Goal: Task Accomplishment & Management: Use online tool/utility

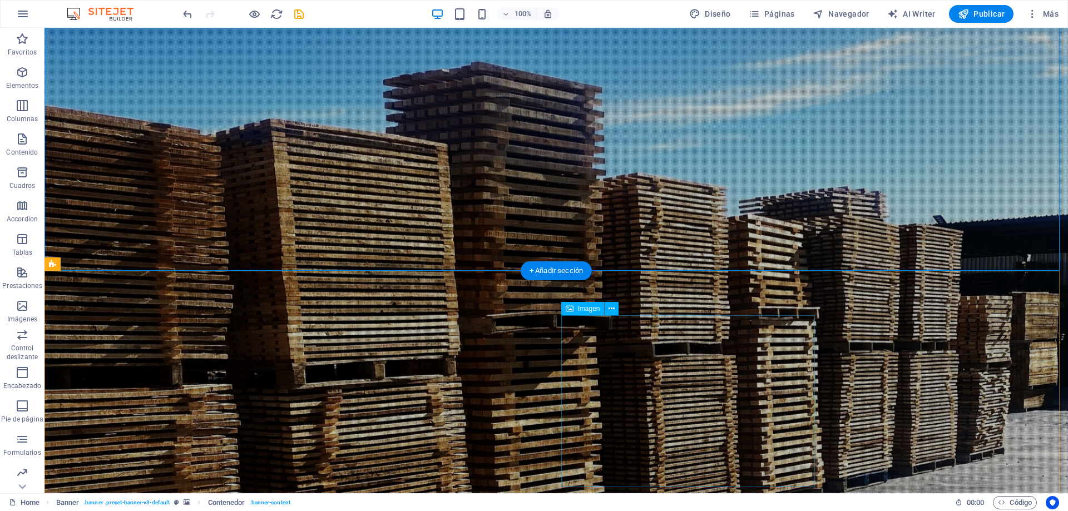
scroll to position [223, 0]
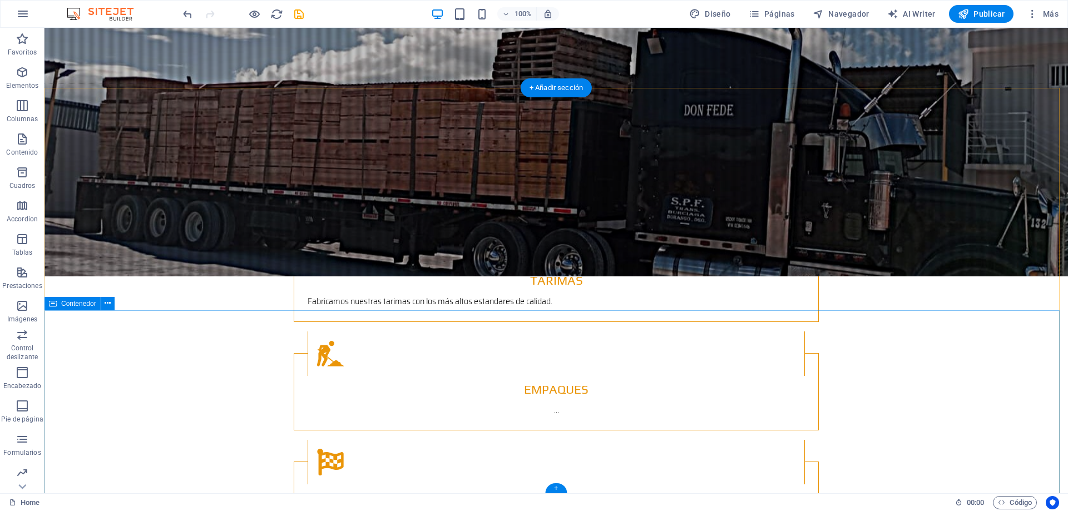
scroll to position [1581, 0]
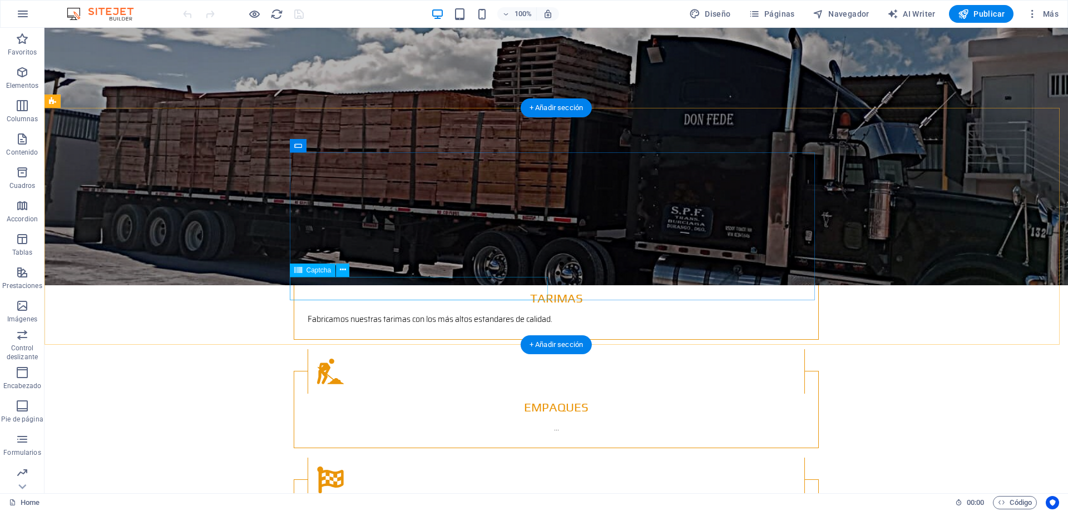
scroll to position [1447, 0]
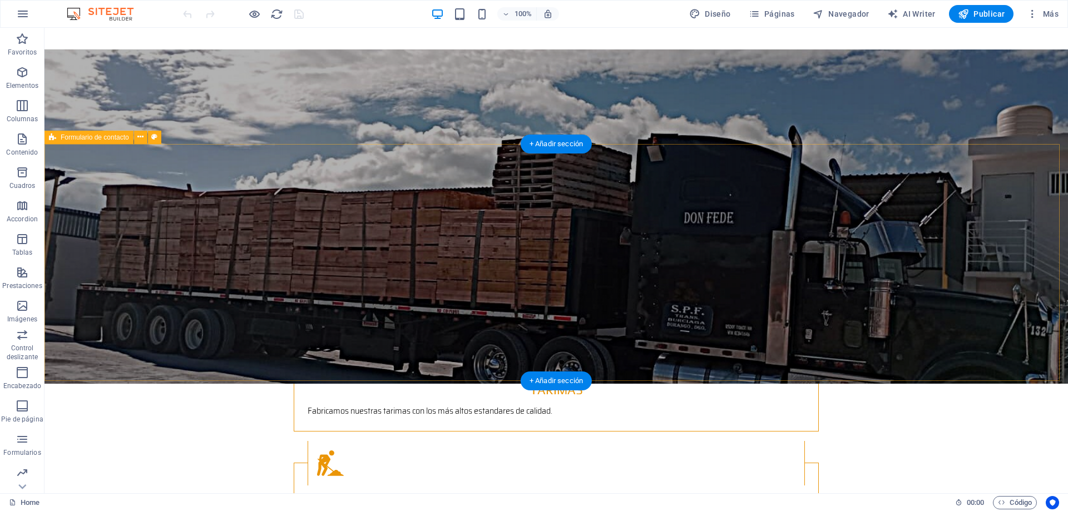
scroll to position [1558, 0]
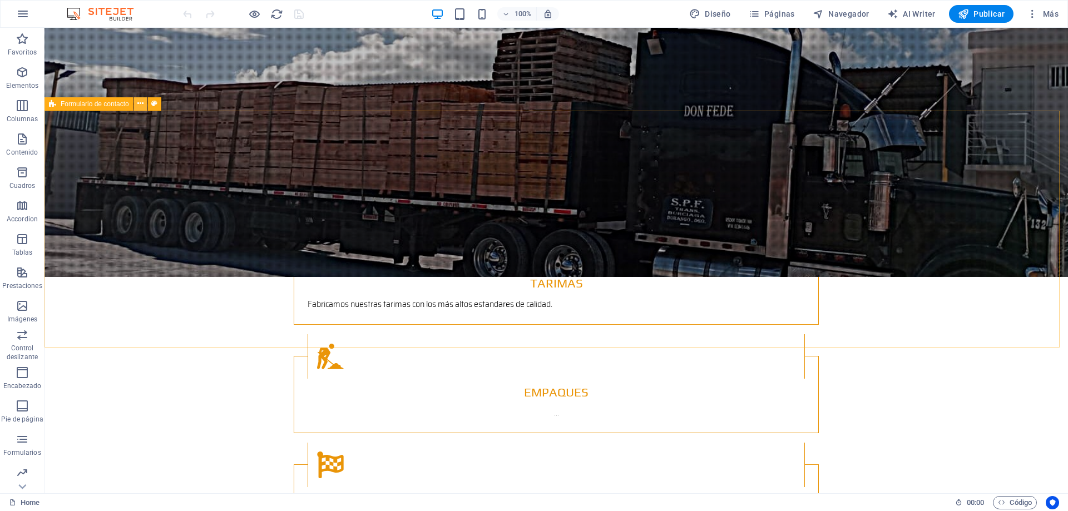
click at [142, 107] on icon at bounding box center [140, 104] width 6 height 12
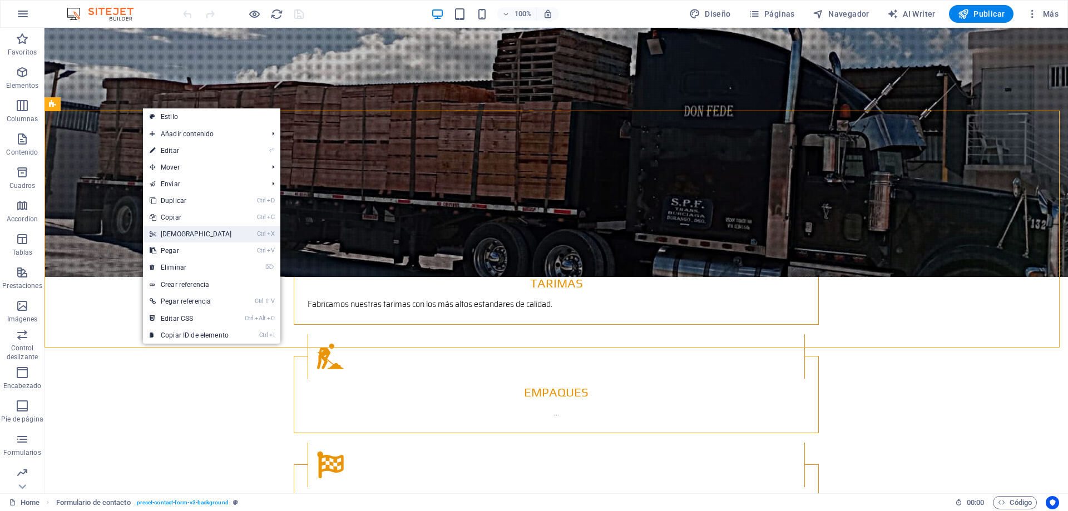
click at [181, 230] on link "Ctrl X Cortar" at bounding box center [191, 234] width 96 height 17
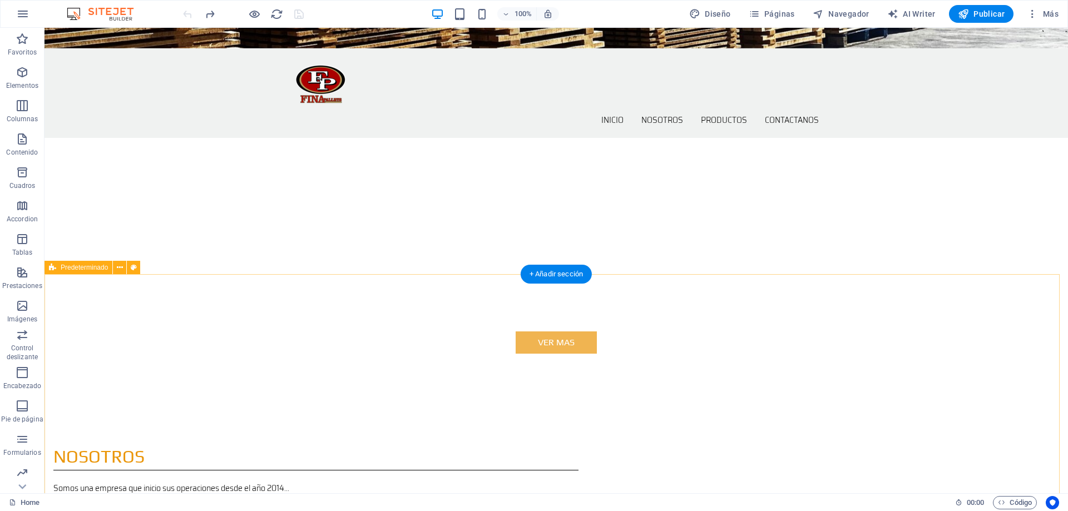
scroll to position [556, 0]
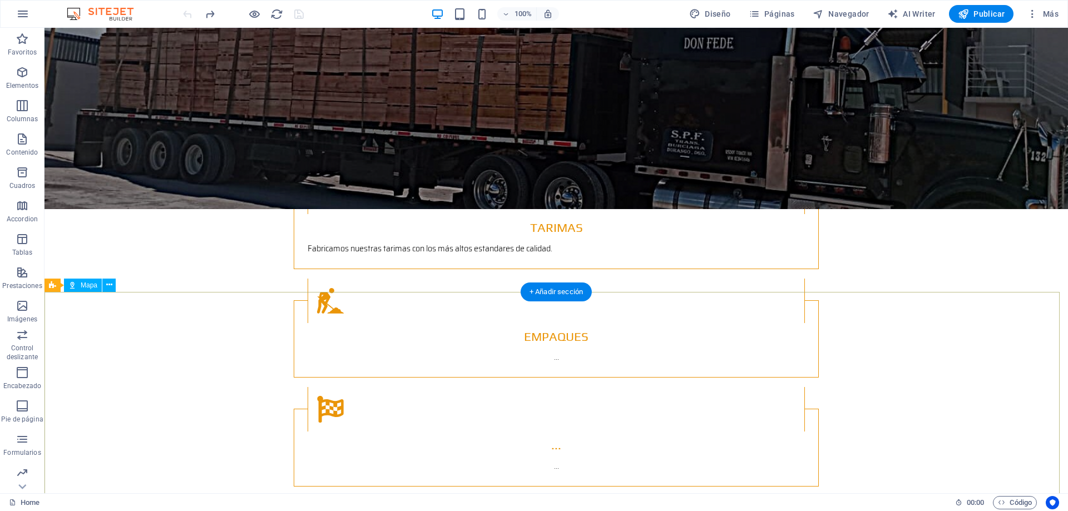
scroll to position [1502, 0]
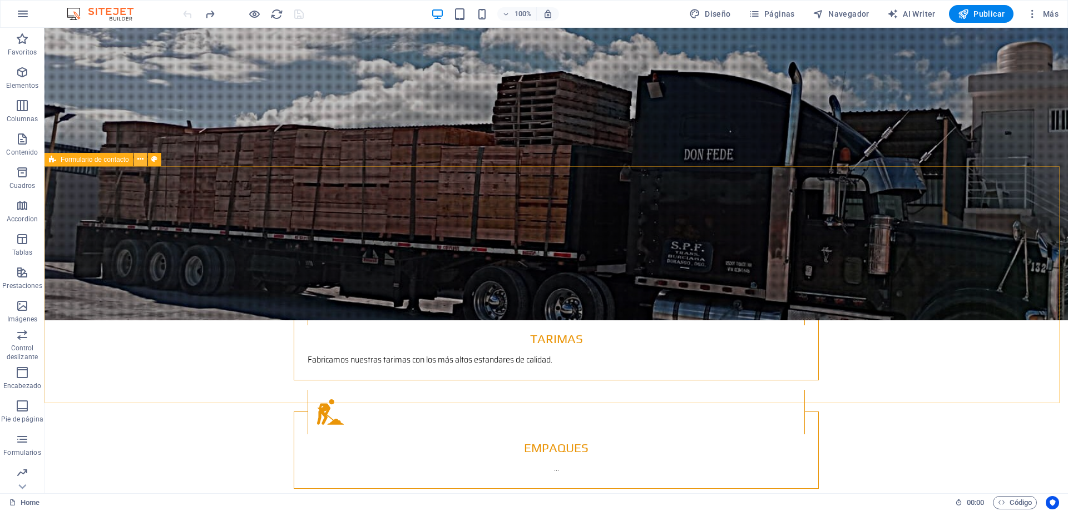
click at [142, 163] on icon at bounding box center [140, 160] width 6 height 12
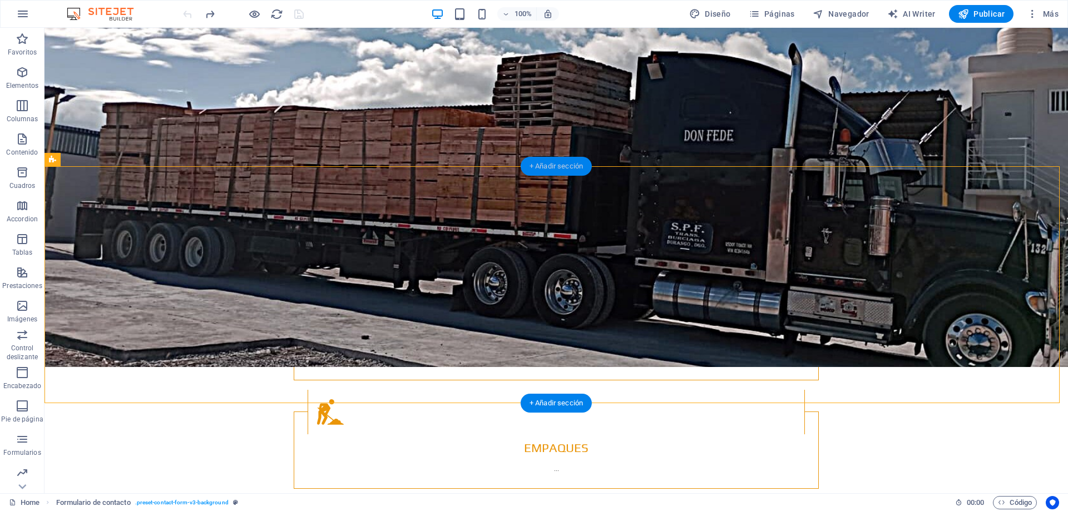
drag, startPoint x: 506, startPoint y: 148, endPoint x: 550, endPoint y: 167, distance: 48.6
click at [550, 167] on div "+ Añadir sección" at bounding box center [556, 166] width 71 height 19
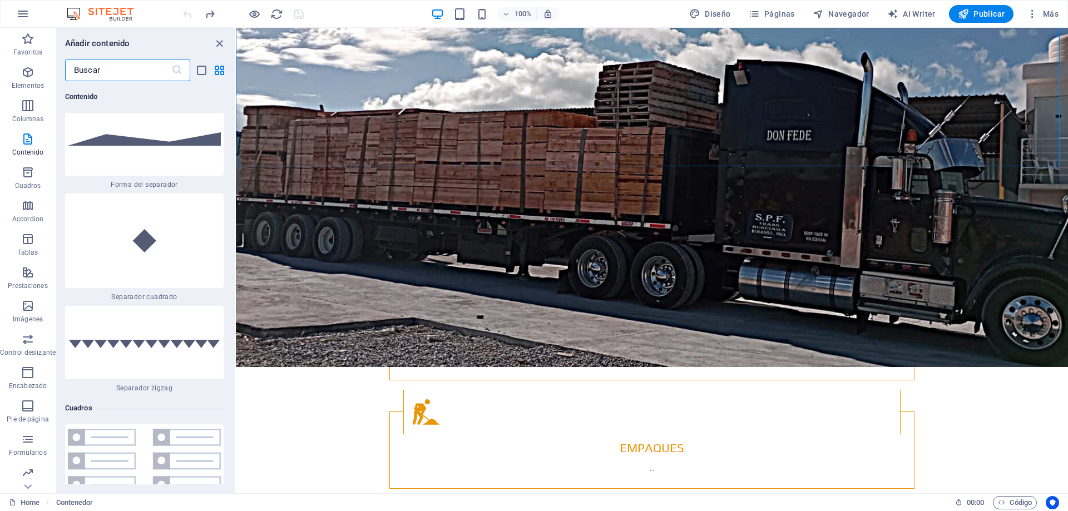
scroll to position [5765, 0]
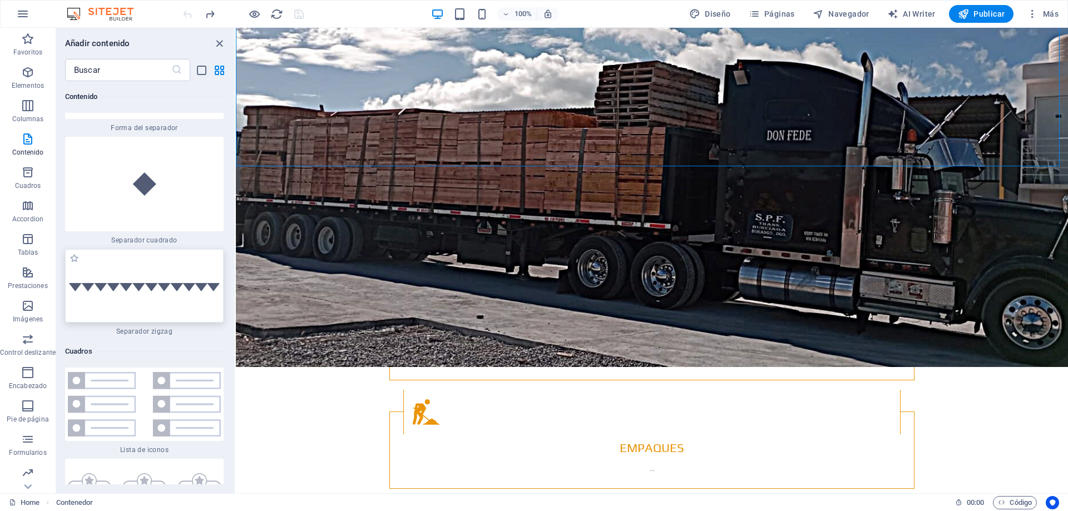
click at [156, 280] on img at bounding box center [144, 285] width 153 height 11
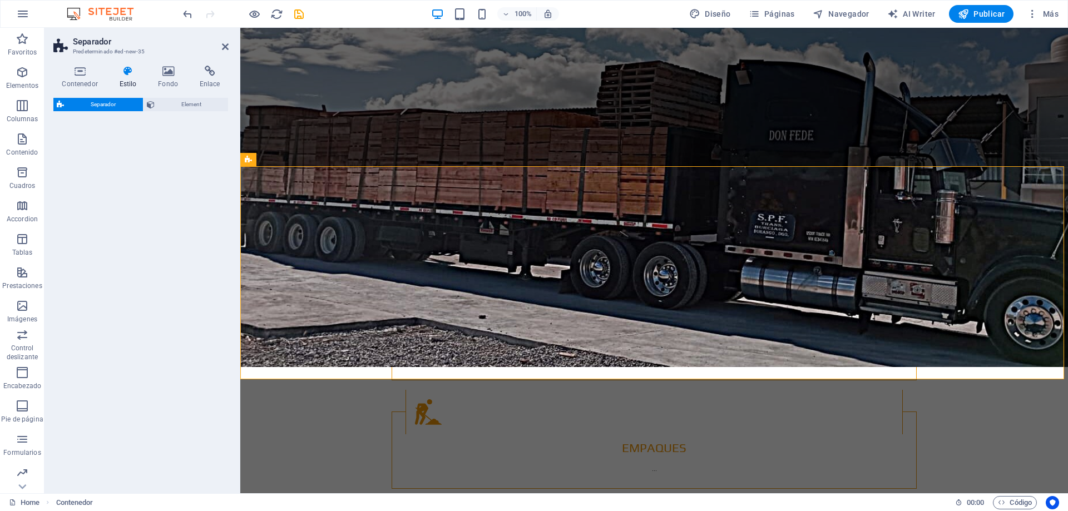
select select "zigzag"
select select "rem"
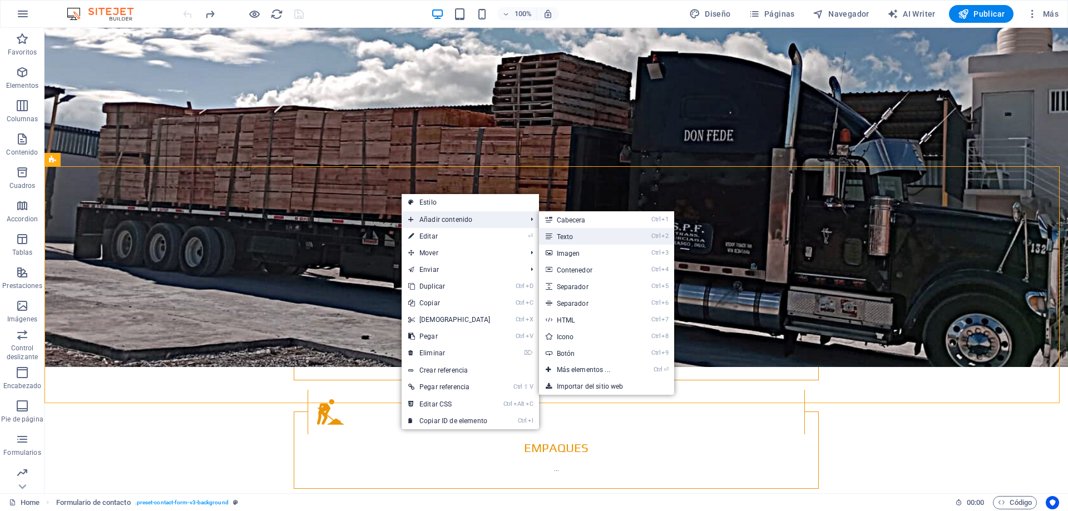
click at [557, 234] on link "Ctrl 2 Texto" at bounding box center [585, 236] width 93 height 17
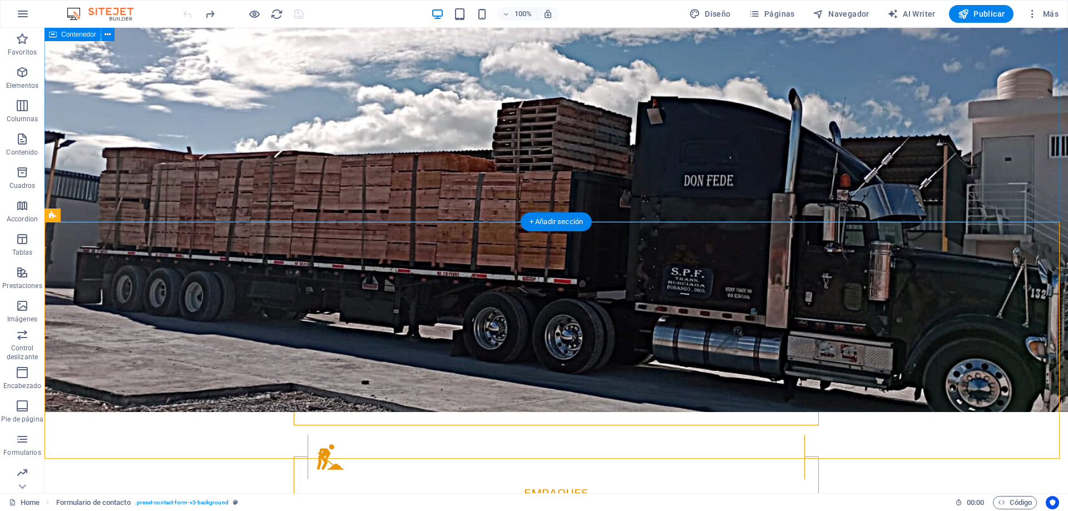
scroll to position [1447, 0]
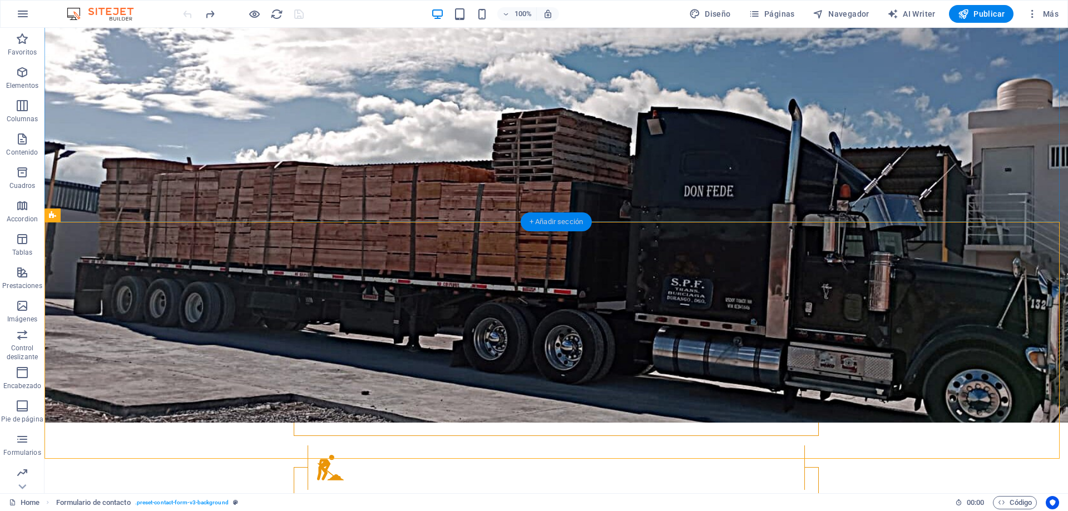
click at [555, 220] on div "+ Añadir sección" at bounding box center [556, 222] width 71 height 19
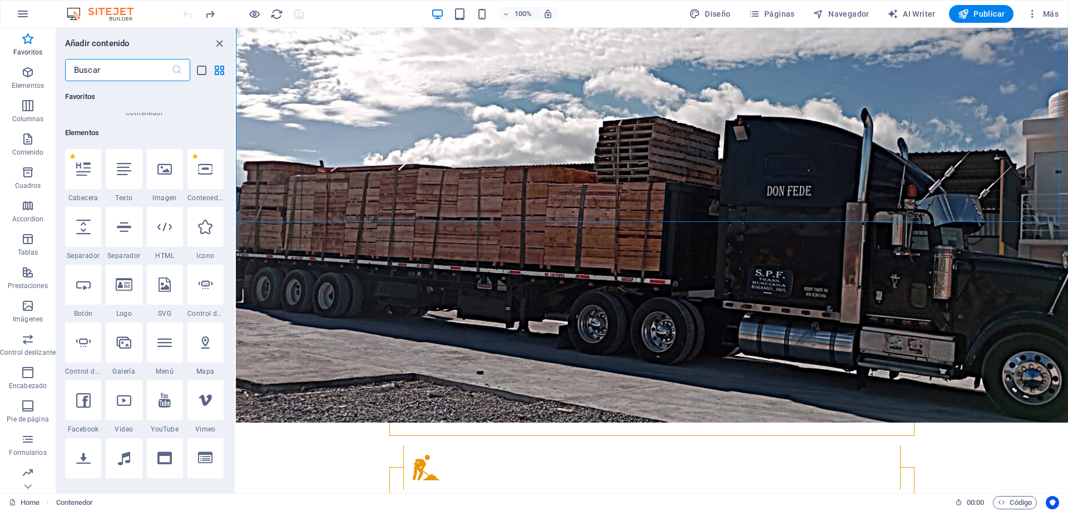
scroll to position [132, 0]
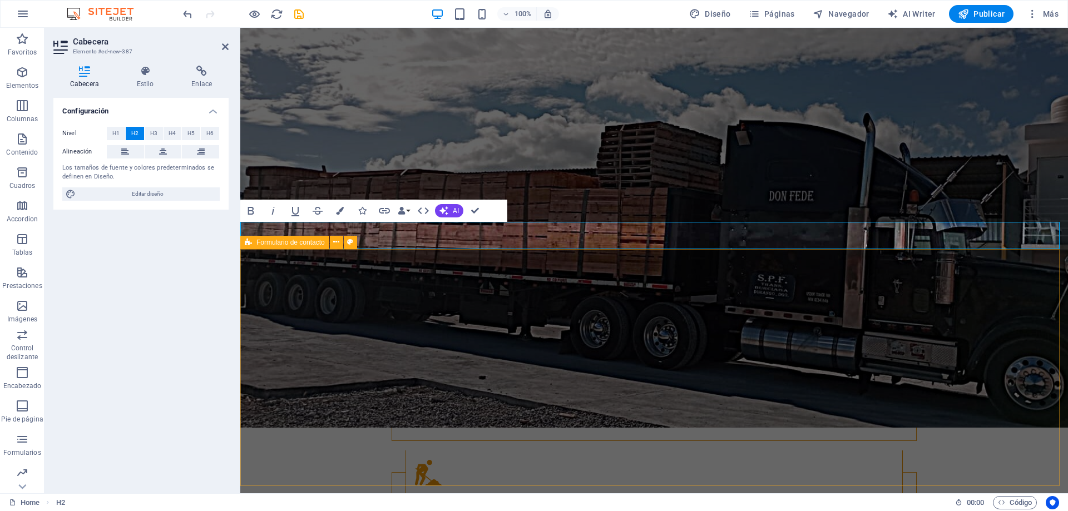
scroll to position [1447, 0]
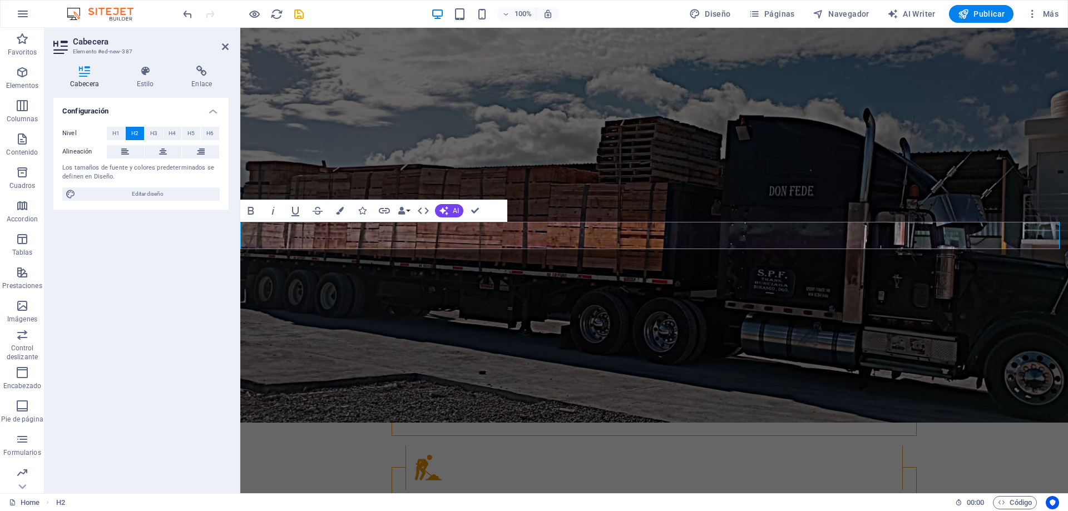
drag, startPoint x: 300, startPoint y: 236, endPoint x: 291, endPoint y: 235, distance: 9.1
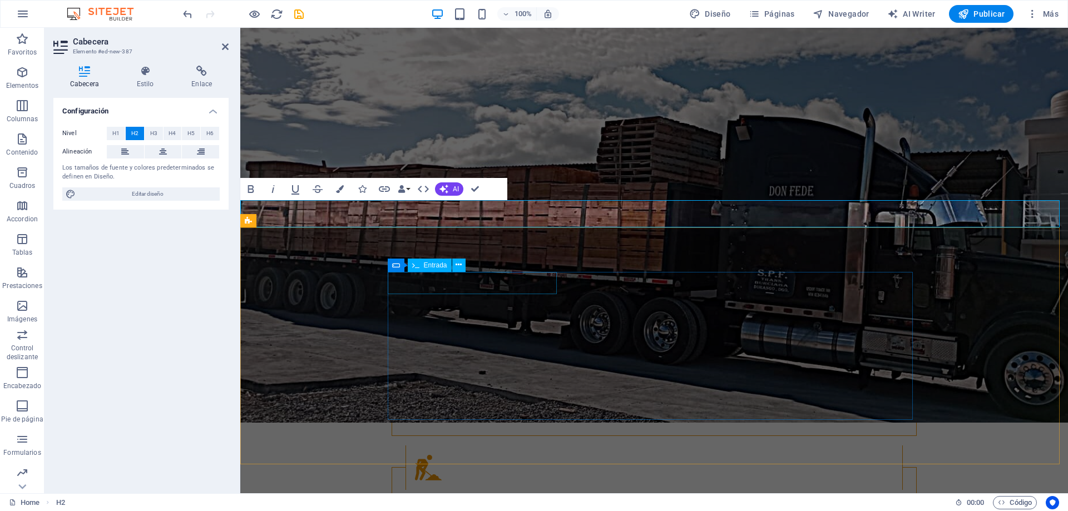
scroll to position [1558, 0]
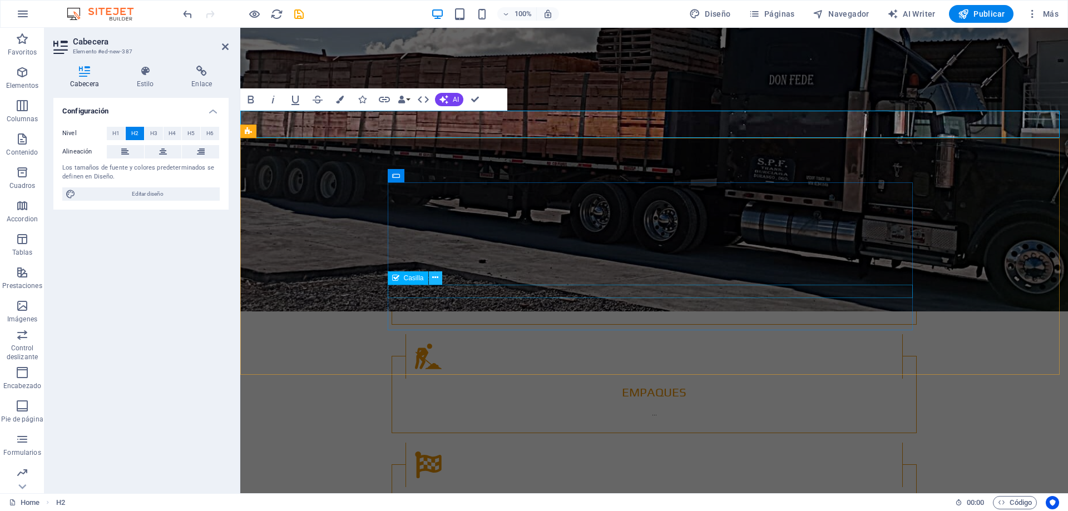
click at [436, 279] on icon at bounding box center [435, 278] width 6 height 12
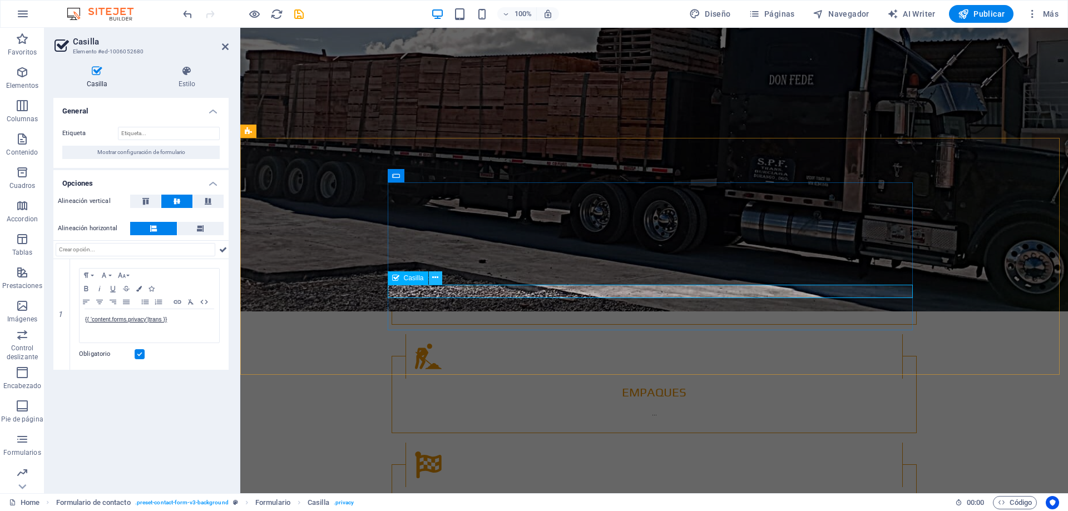
click at [436, 280] on icon at bounding box center [435, 278] width 6 height 12
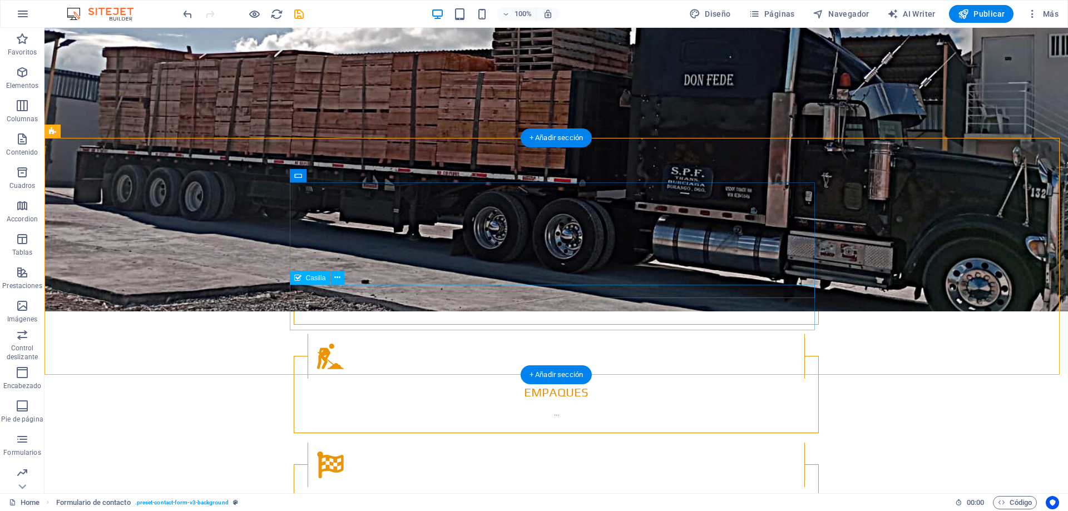
click at [337, 273] on icon at bounding box center [337, 278] width 6 height 12
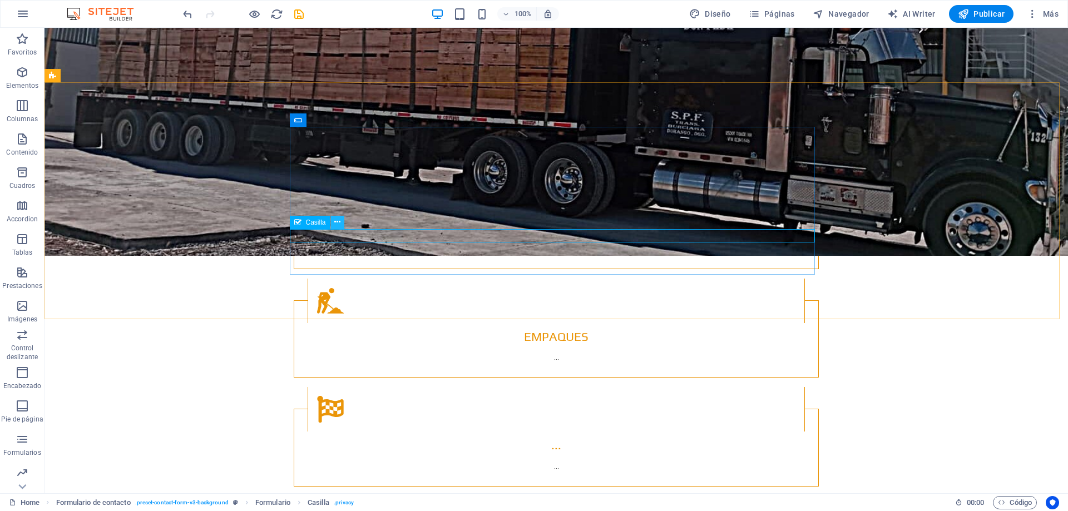
click at [336, 223] on icon at bounding box center [337, 222] width 6 height 12
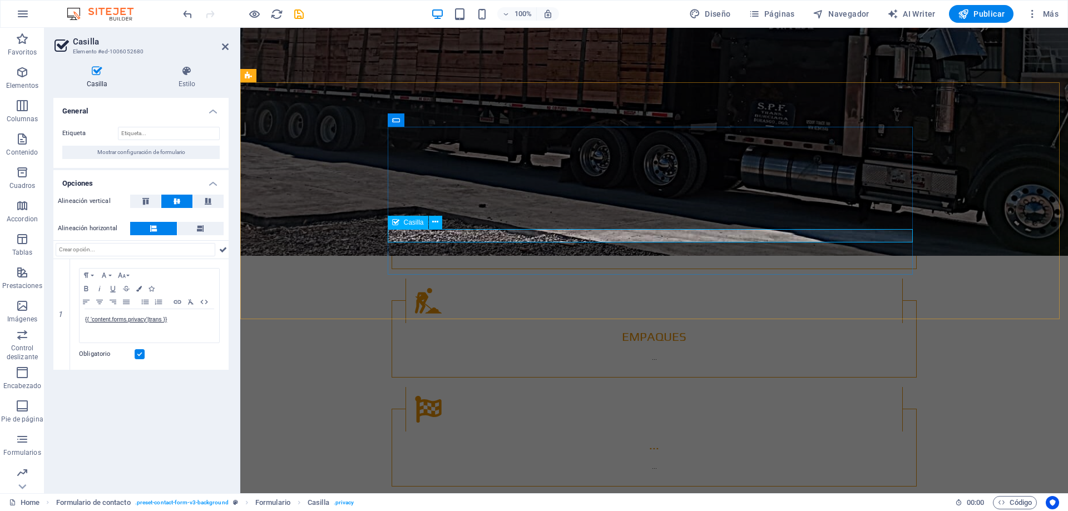
click at [171, 154] on span "Mostrar configuración de formulario" at bounding box center [141, 152] width 88 height 13
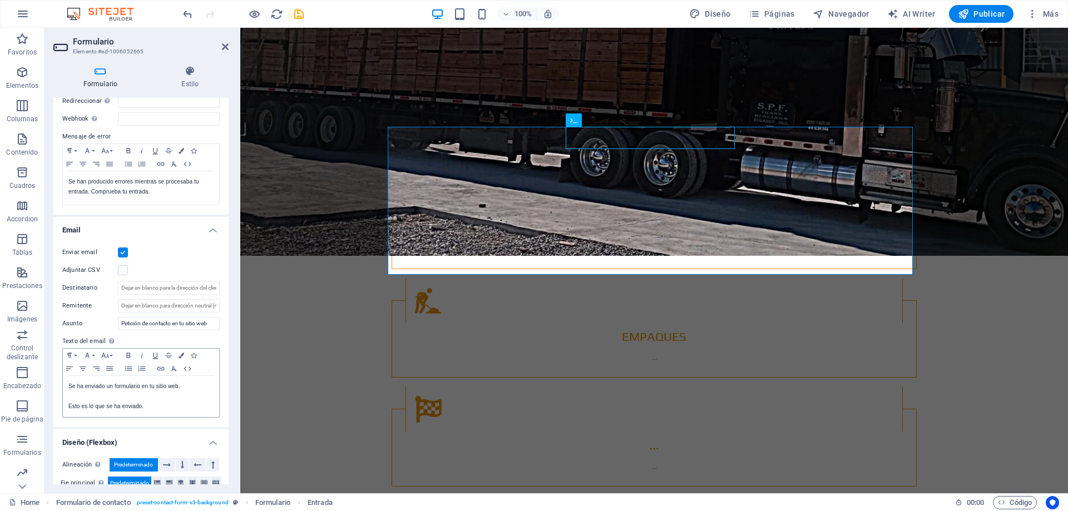
scroll to position [167, 0]
drag, startPoint x: 175, startPoint y: 289, endPoint x: 218, endPoint y: 285, distance: 43.5
click at [218, 285] on div "Enviar email Adjuntar CSV Destinatario Remitente Asunto Petición de contacto en…" at bounding box center [140, 331] width 175 height 190
drag, startPoint x: 131, startPoint y: 291, endPoint x: 224, endPoint y: 290, distance: 93.5
click at [225, 290] on div "Enviar email Adjuntar CSV Destinatario Remitente Asunto Petición de contacto en…" at bounding box center [140, 331] width 175 height 190
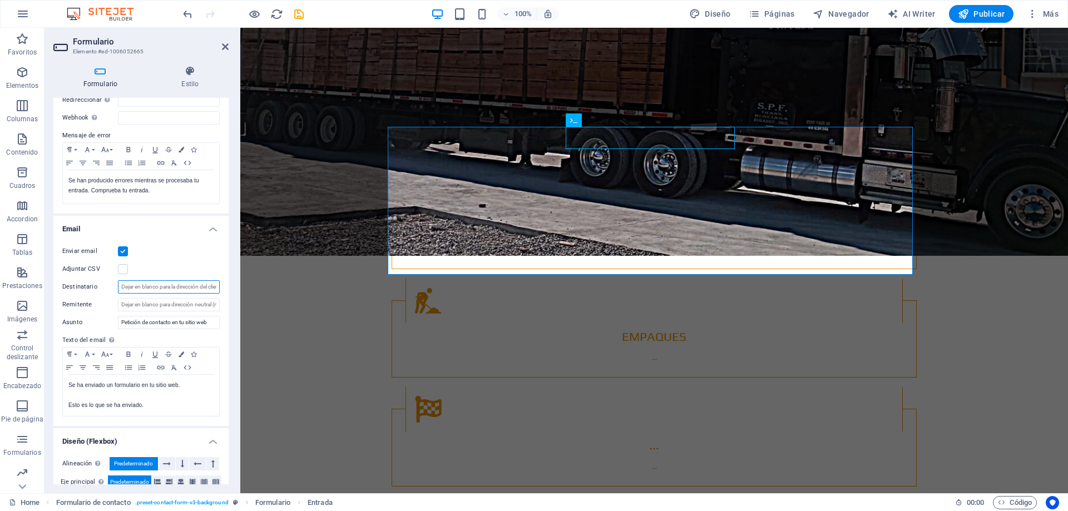
click at [165, 289] on input "Destinatario" at bounding box center [169, 286] width 102 height 13
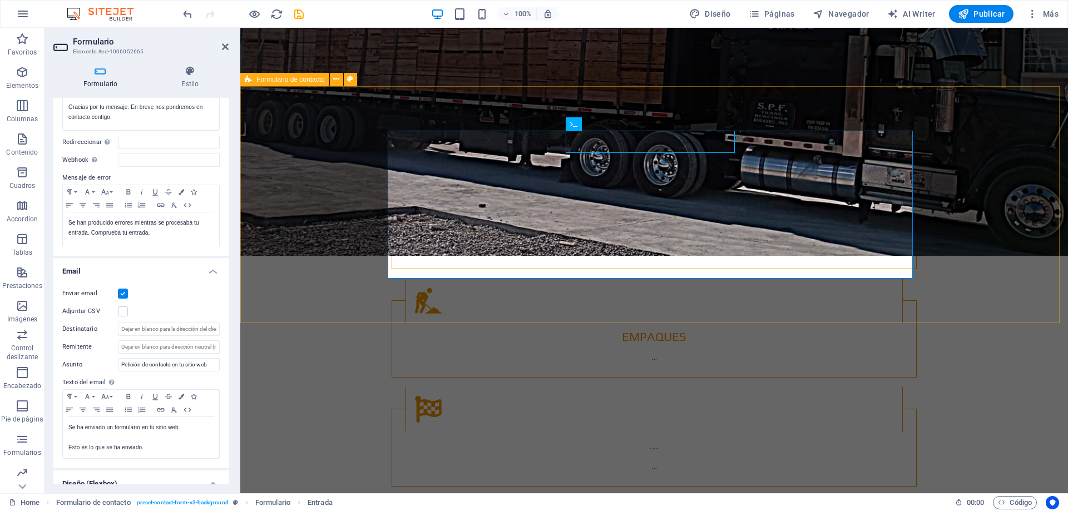
scroll to position [1502, 0]
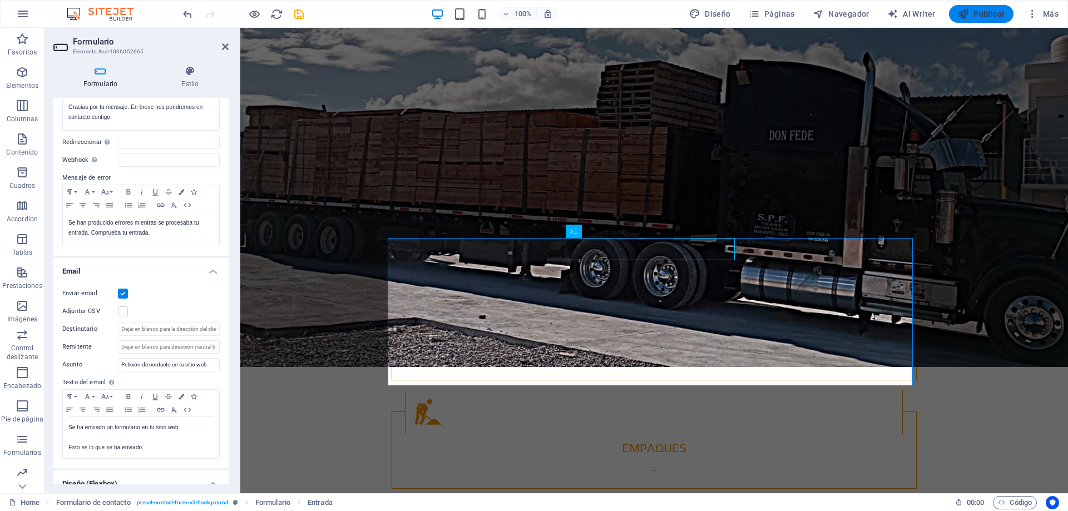
click at [988, 12] on span "Publicar" at bounding box center [981, 13] width 47 height 11
checkbox input "false"
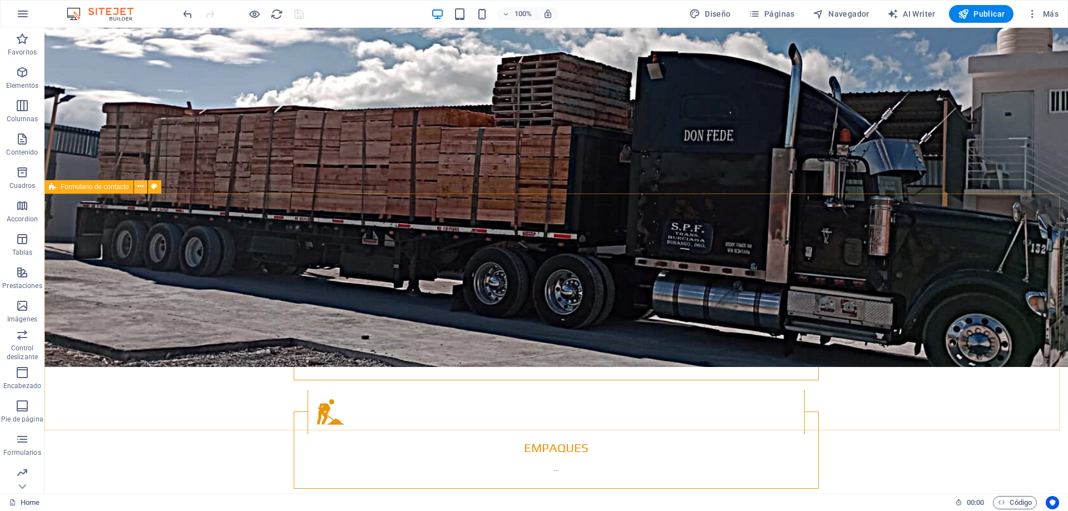
click at [140, 189] on icon at bounding box center [140, 187] width 6 height 12
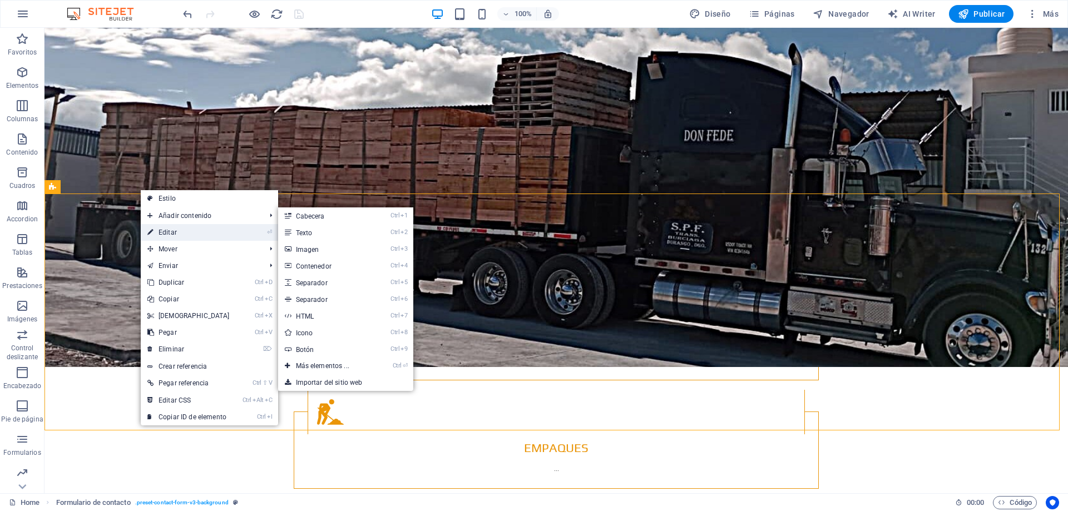
click at [165, 229] on link "⏎ Editar" at bounding box center [189, 232] width 96 height 17
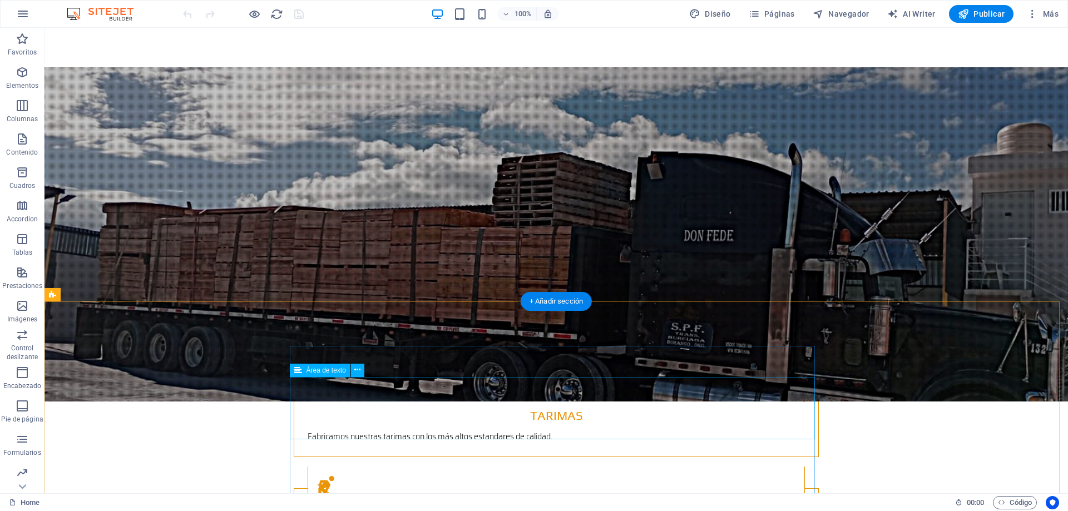
scroll to position [1502, 0]
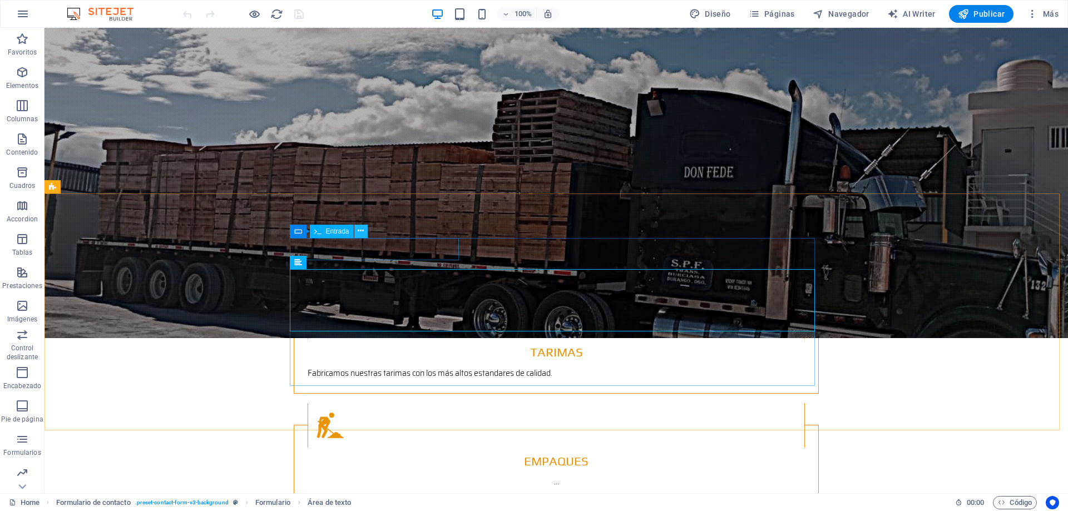
click at [361, 234] on icon at bounding box center [361, 231] width 6 height 12
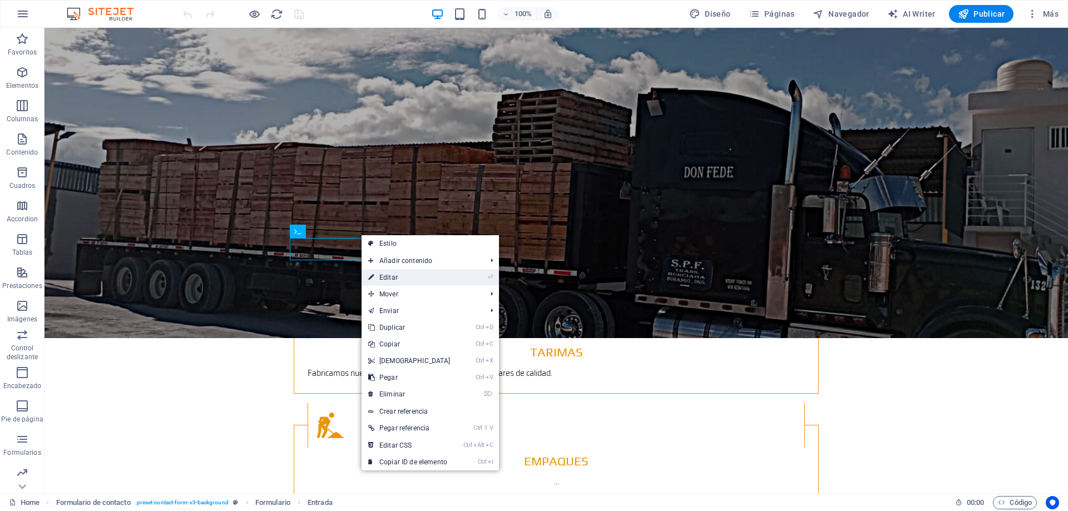
click at [394, 278] on link "⏎ Editar" at bounding box center [410, 277] width 96 height 17
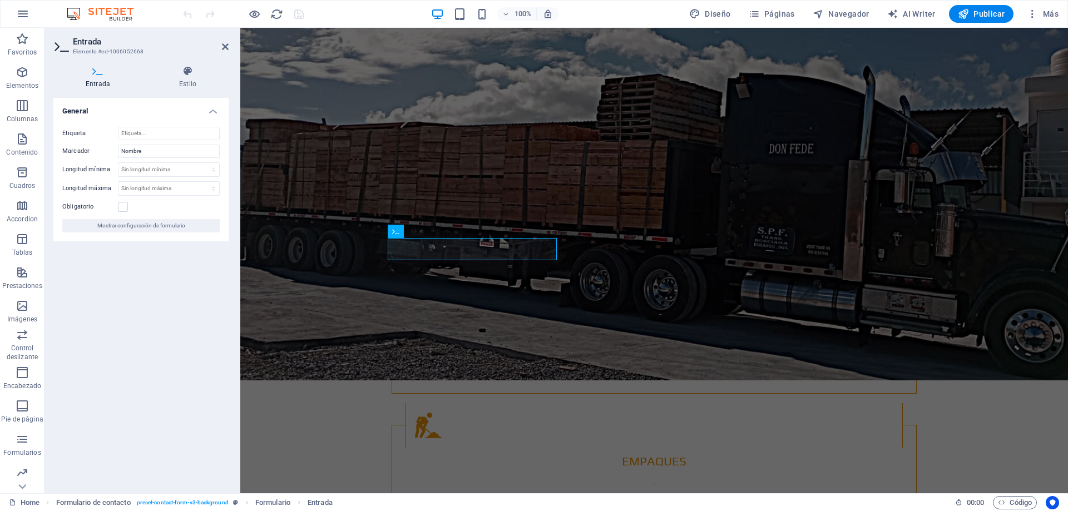
drag, startPoint x: 139, startPoint y: 50, endPoint x: 117, endPoint y: 50, distance: 21.1
click at [119, 50] on h3 "Elemento #ed-1006052668" at bounding box center [140, 52] width 134 height 10
drag, startPoint x: 111, startPoint y: 52, endPoint x: 83, endPoint y: 51, distance: 27.8
click at [83, 51] on h3 "Elemento #ed-1006052668" at bounding box center [140, 52] width 134 height 10
click at [127, 54] on h3 "Elemento #ed-1006052668" at bounding box center [140, 52] width 134 height 10
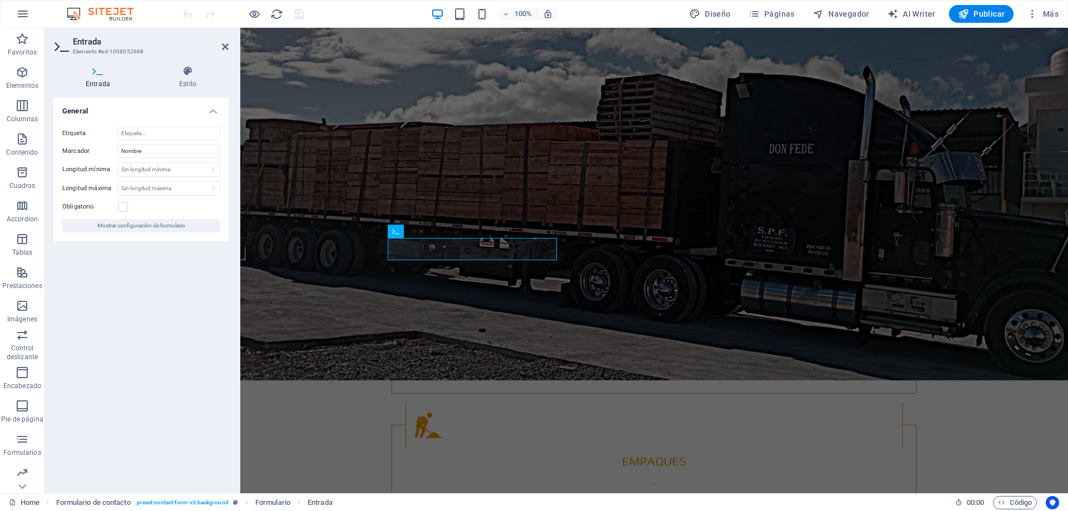
drag, startPoint x: 145, startPoint y: 52, endPoint x: 103, endPoint y: 56, distance: 41.3
click at [103, 56] on h3 "Elemento #ed-1006052668" at bounding box center [140, 52] width 134 height 10
click at [174, 229] on span "Mostrar configuración de formulario" at bounding box center [141, 225] width 88 height 13
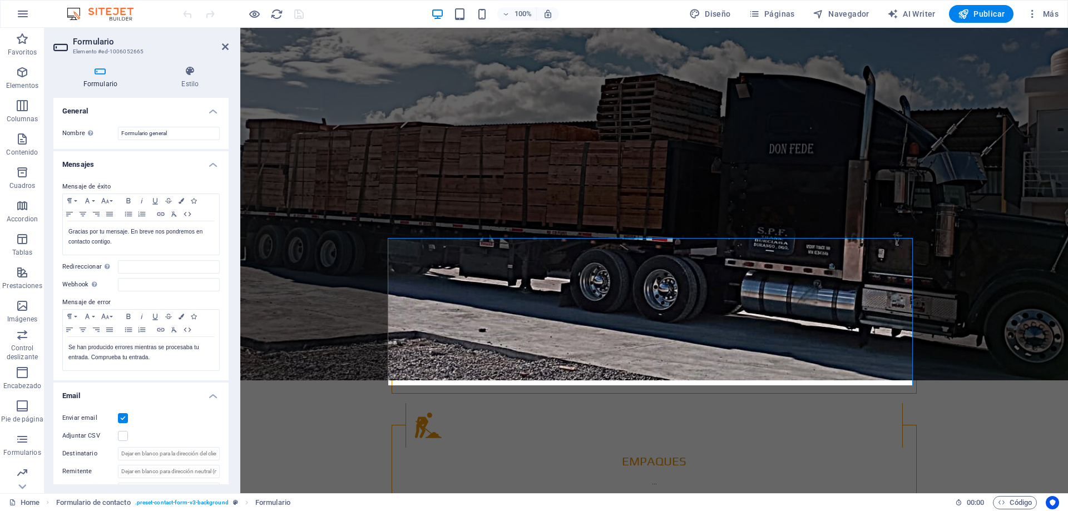
click at [124, 53] on h3 "Elemento #ed-1006052665" at bounding box center [140, 52] width 134 height 10
drag, startPoint x: 114, startPoint y: 50, endPoint x: 186, endPoint y: 39, distance: 72.6
click at [186, 39] on h2 "Formulario" at bounding box center [151, 42] width 156 height 10
drag, startPoint x: 148, startPoint y: 50, endPoint x: 101, endPoint y: 51, distance: 46.8
click at [101, 51] on h3 "Elemento #ed-1006052665" at bounding box center [140, 52] width 134 height 10
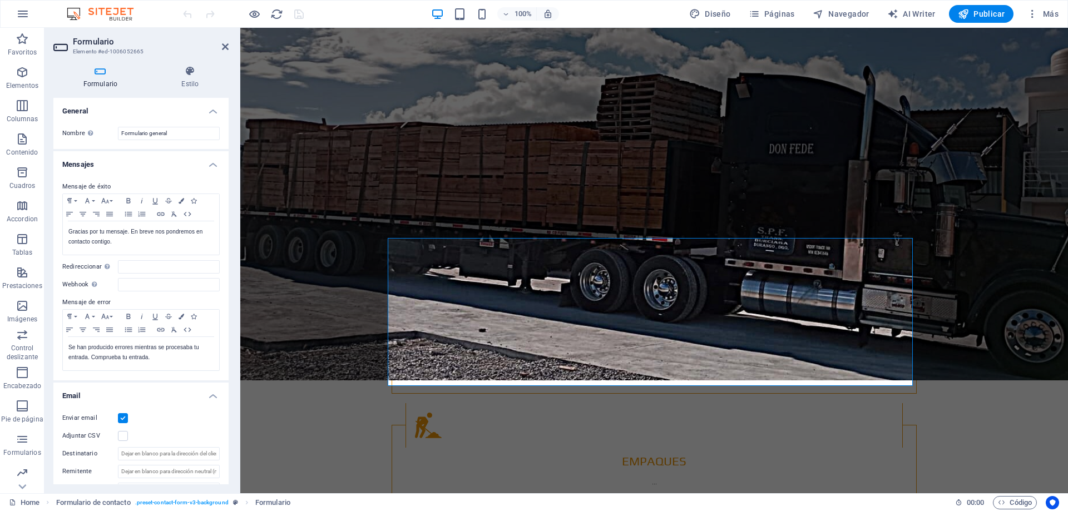
drag, startPoint x: 125, startPoint y: 49, endPoint x: 110, endPoint y: 51, distance: 15.7
click at [110, 51] on h3 "Elemento #ed-1006052665" at bounding box center [140, 52] width 134 height 10
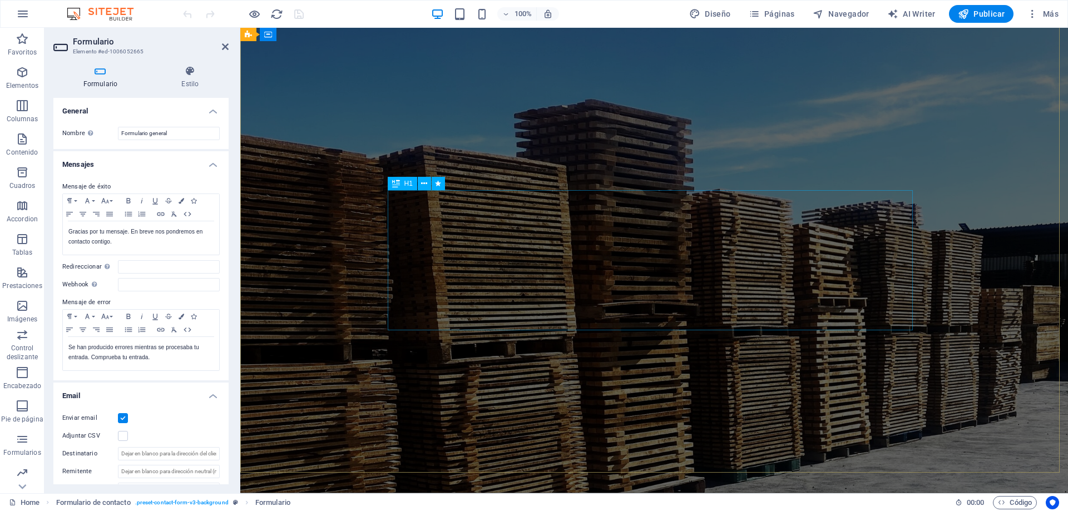
scroll to position [0, 0]
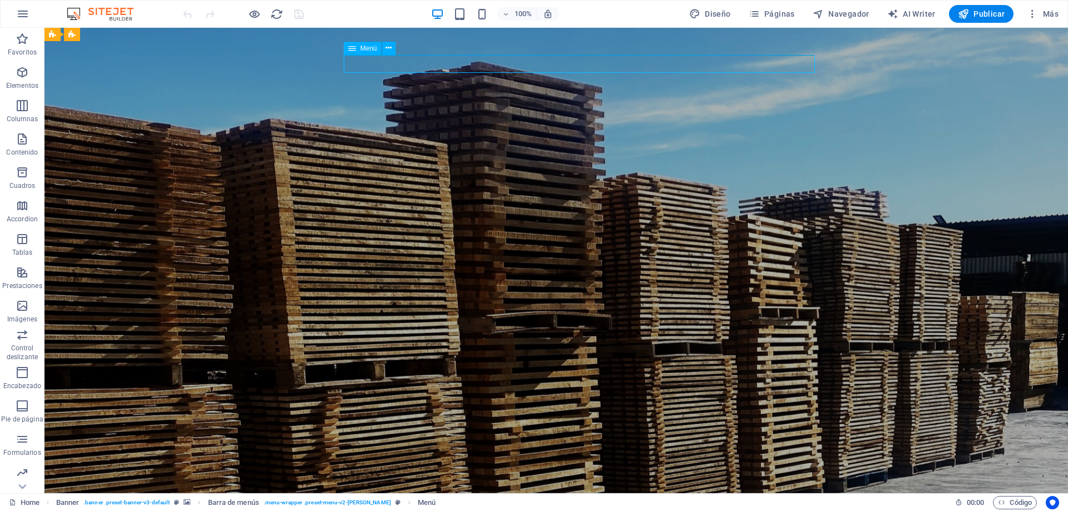
select select
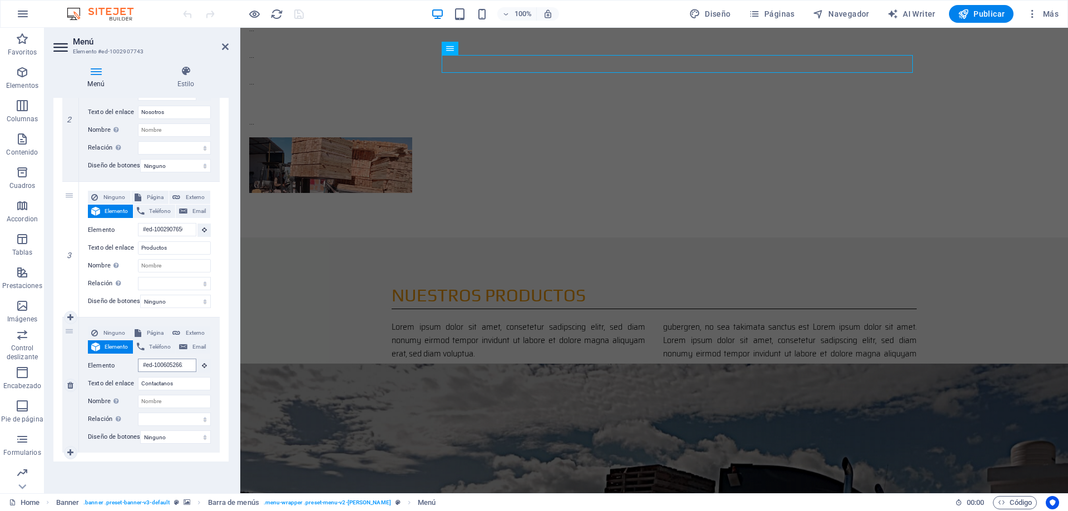
scroll to position [1553, 0]
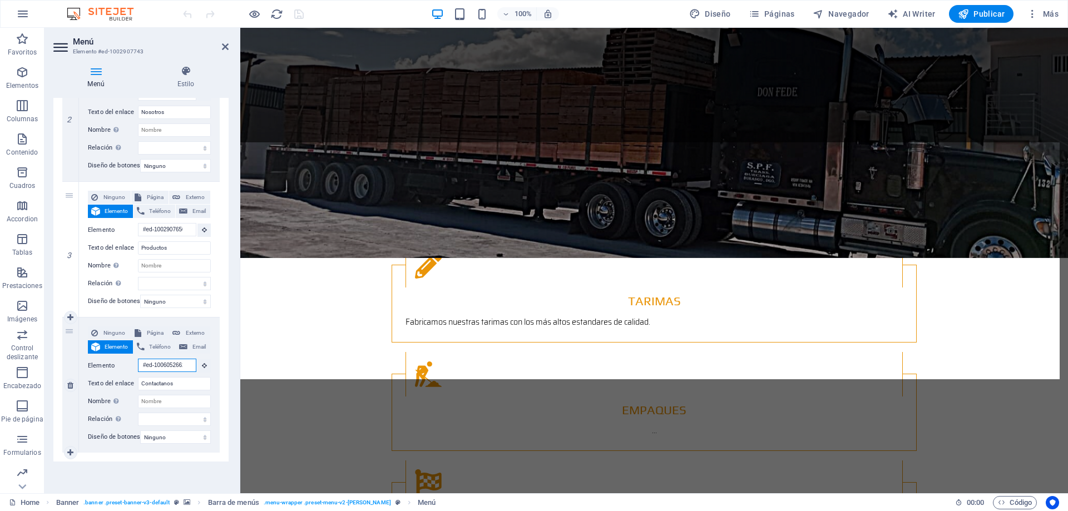
click at [181, 363] on input "#ed-1006052662" at bounding box center [167, 365] width 58 height 13
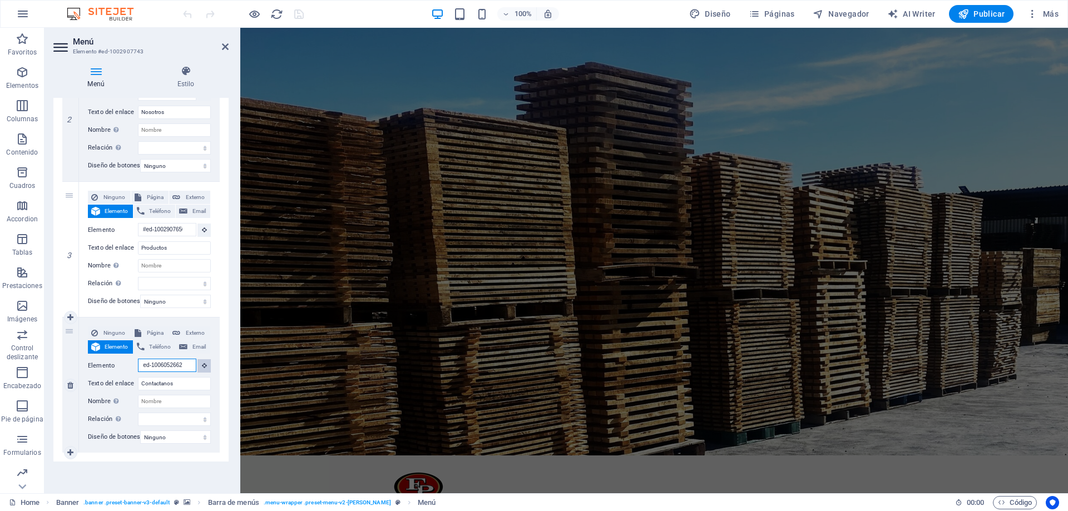
scroll to position [0, 0]
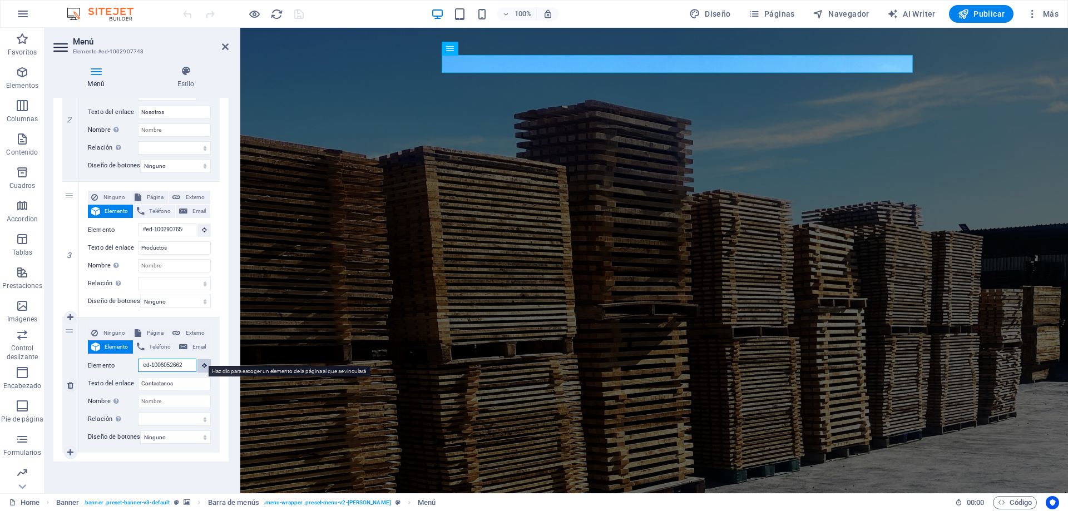
drag, startPoint x: 176, startPoint y: 360, endPoint x: 198, endPoint y: 358, distance: 21.8
click at [198, 359] on div "Elemento #ed-1006052662" at bounding box center [149, 366] width 123 height 14
click at [203, 363] on icon at bounding box center [204, 366] width 5 height 6
click at [195, 359] on div "Elemento #ed-1006052662" at bounding box center [149, 366] width 123 height 14
click at [202, 363] on icon at bounding box center [204, 366] width 5 height 6
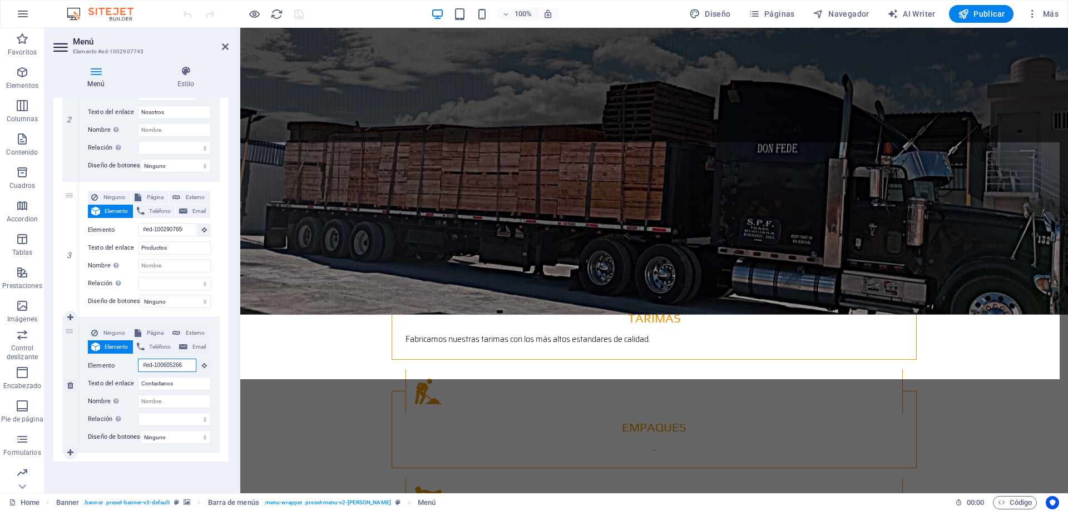
scroll to position [1553, 0]
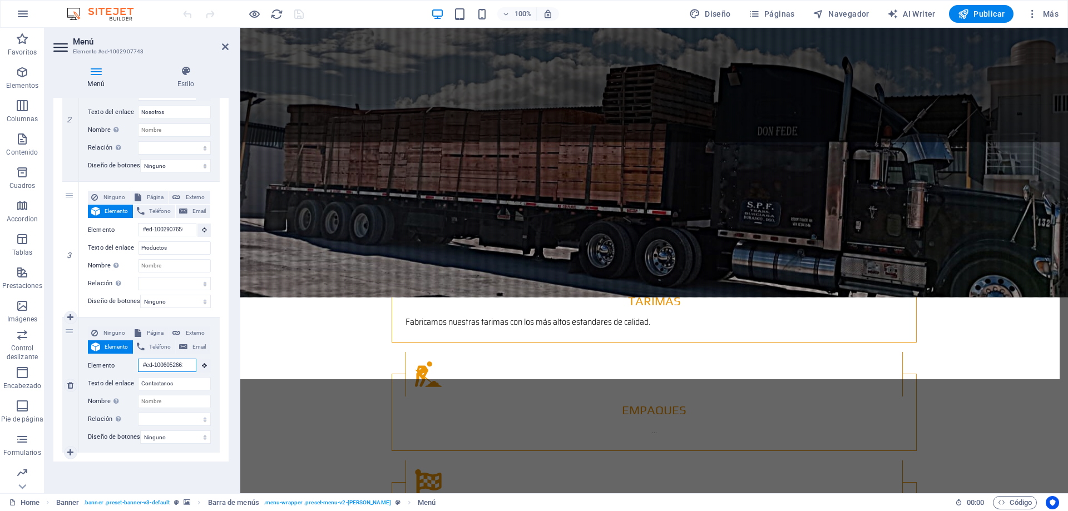
click at [176, 361] on input "#ed-1006052662" at bounding box center [167, 365] width 58 height 13
drag, startPoint x: 186, startPoint y: 359, endPoint x: 153, endPoint y: 358, distance: 32.9
click at [153, 359] on input "#ed-1006052662" at bounding box center [167, 365] width 58 height 13
click at [169, 359] on input "#ed-1006052662" at bounding box center [167, 365] width 58 height 13
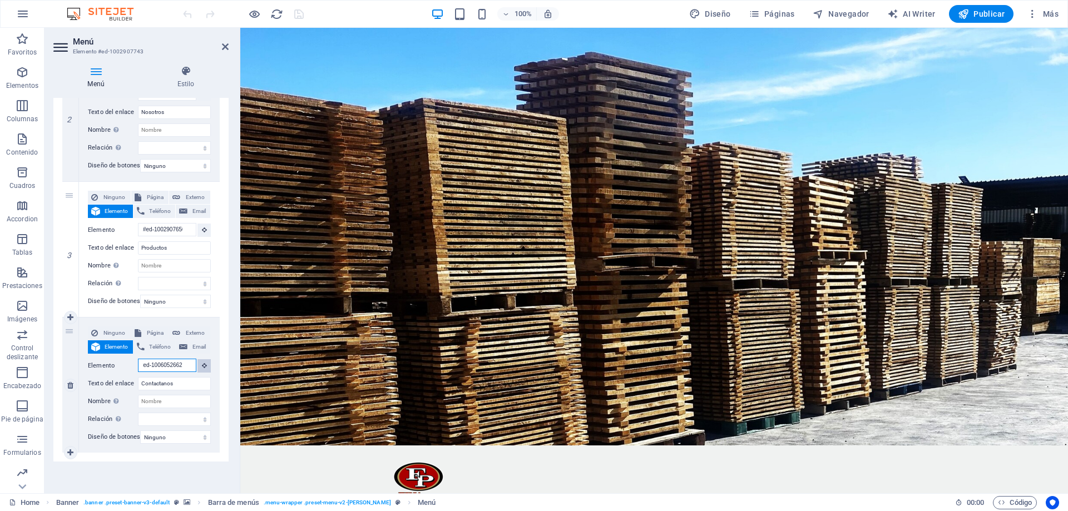
scroll to position [0, 0]
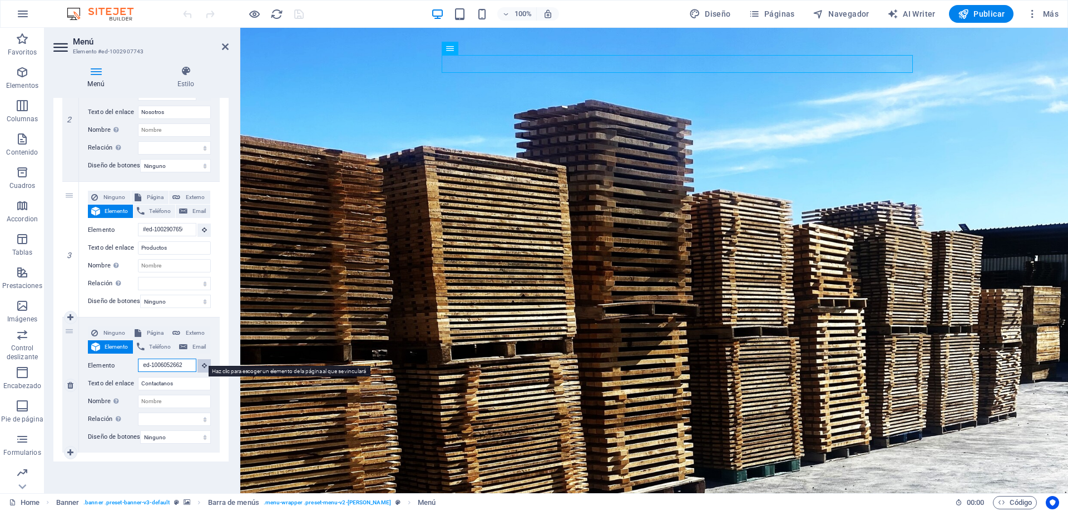
drag, startPoint x: 156, startPoint y: 359, endPoint x: 198, endPoint y: 359, distance: 41.2
click at [198, 359] on div "Elemento #ed-1006052662" at bounding box center [149, 366] width 123 height 14
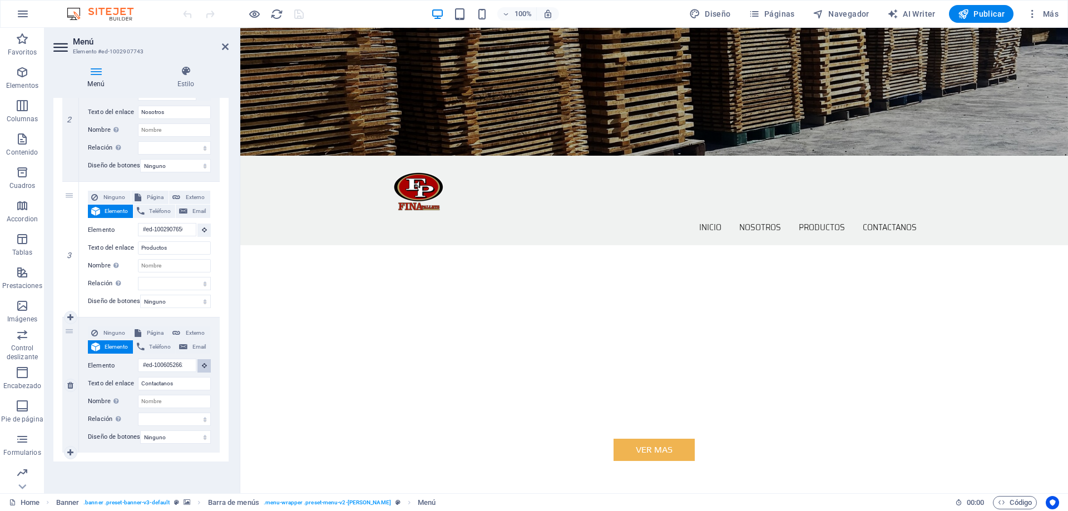
scroll to position [262, 0]
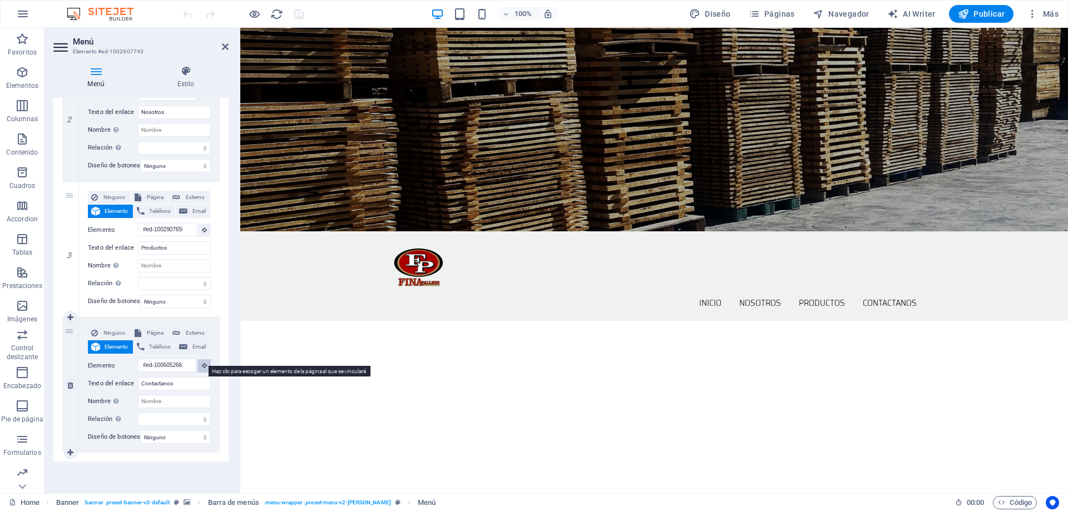
click at [200, 362] on button at bounding box center [204, 365] width 13 height 13
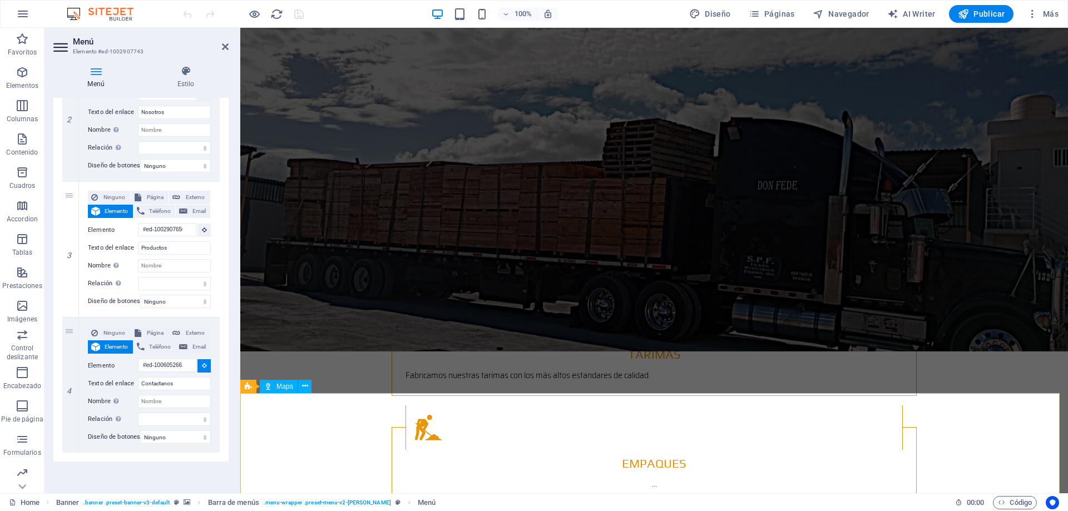
scroll to position [1542, 0]
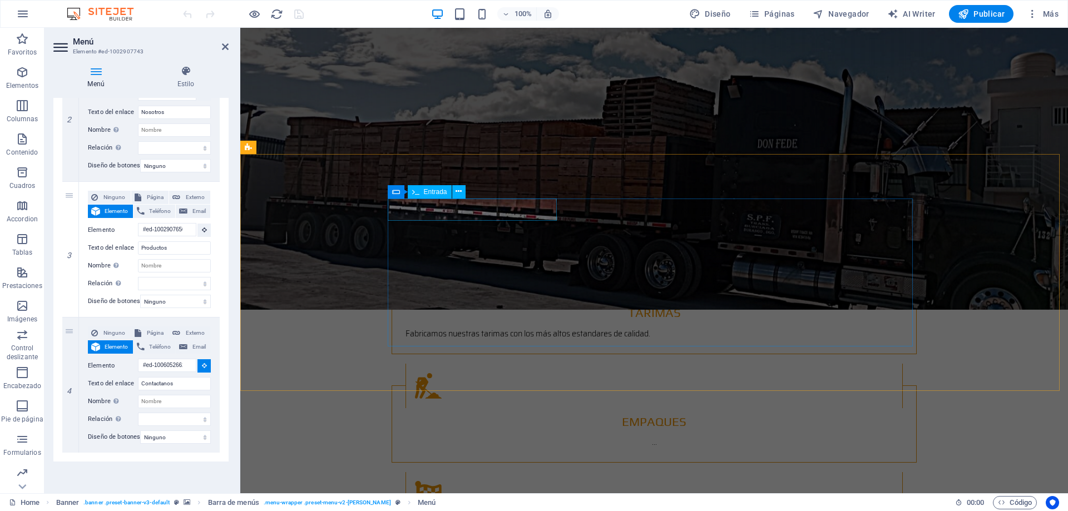
select select
type input "#ed-1006052668"
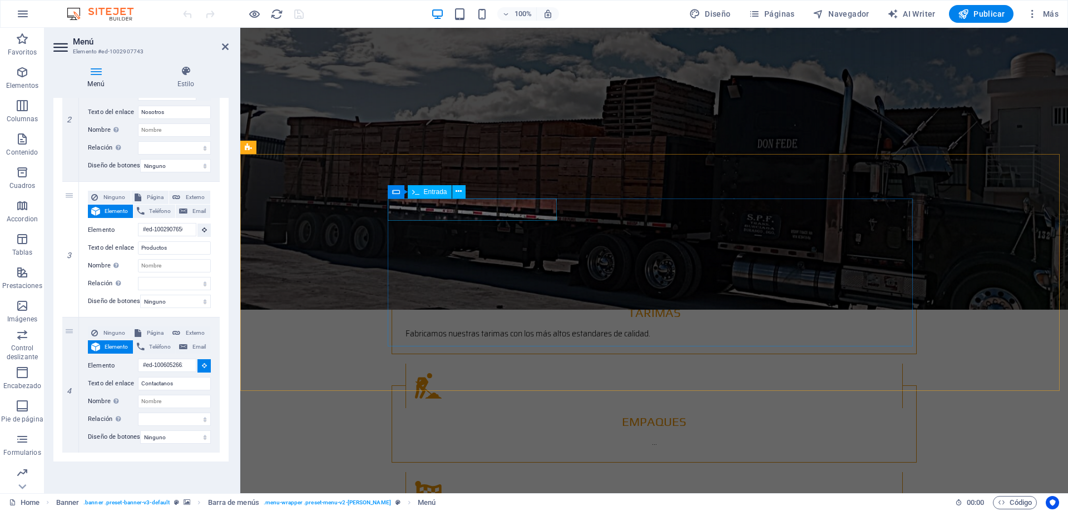
select select
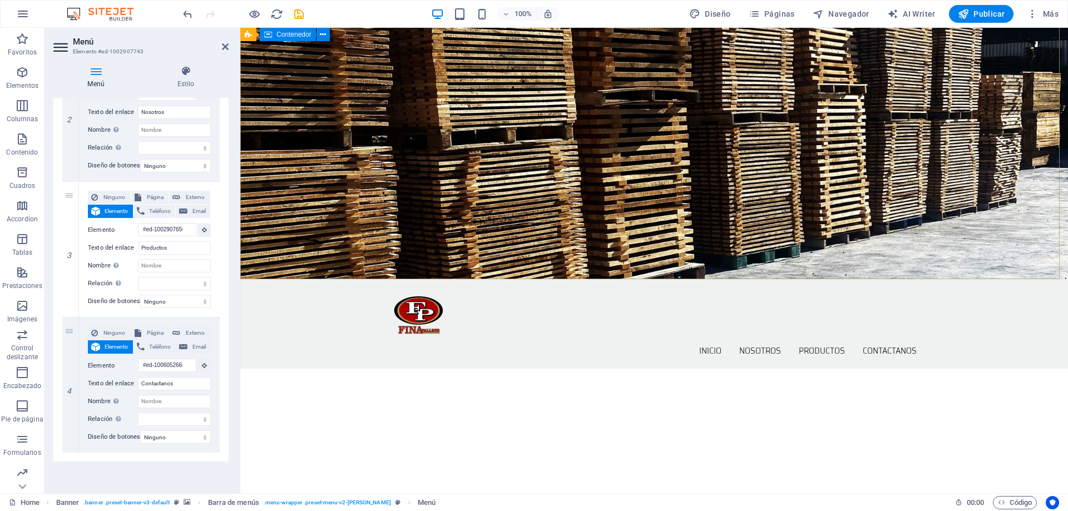
scroll to position [0, 0]
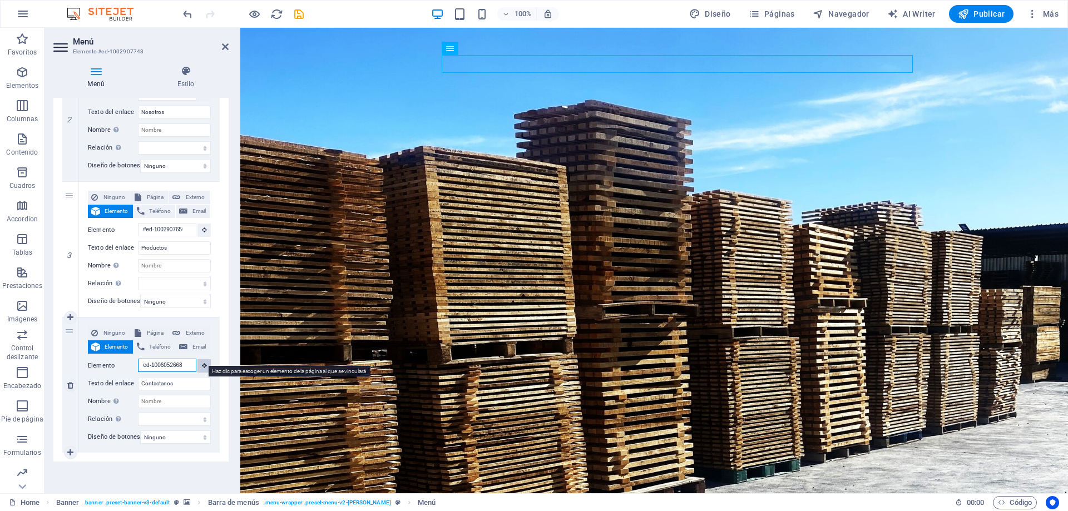
drag, startPoint x: 161, startPoint y: 359, endPoint x: 205, endPoint y: 358, distance: 44.0
click at [205, 359] on div "Elemento #ed-1006052668" at bounding box center [149, 366] width 123 height 14
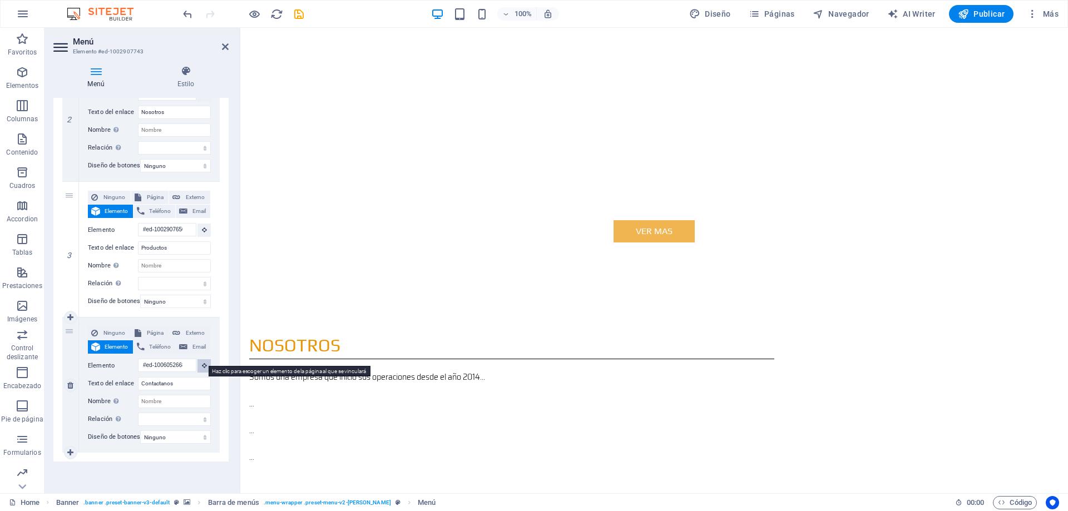
click at [203, 363] on icon at bounding box center [204, 366] width 5 height 6
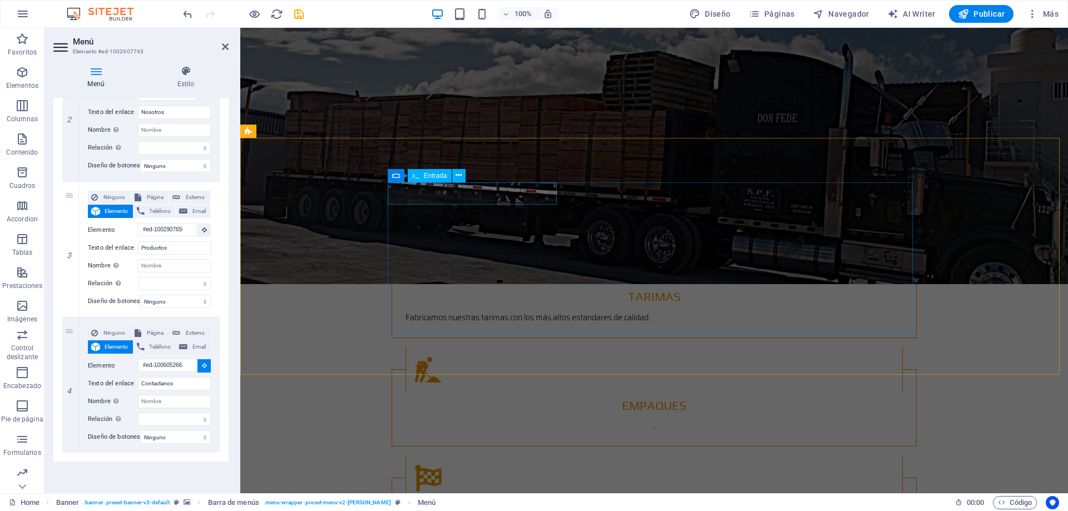
select select
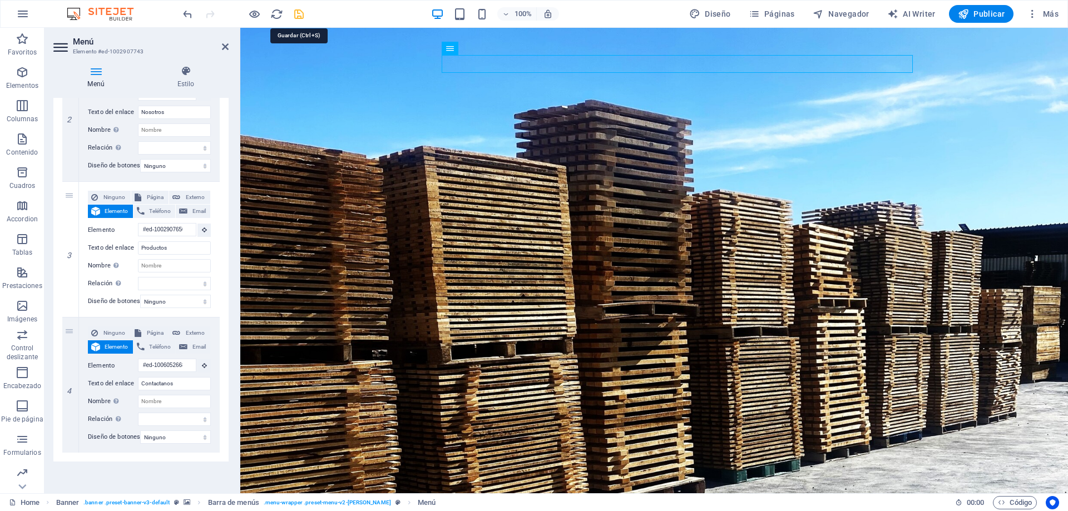
click at [300, 16] on icon "save" at bounding box center [299, 14] width 13 height 13
checkbox input "false"
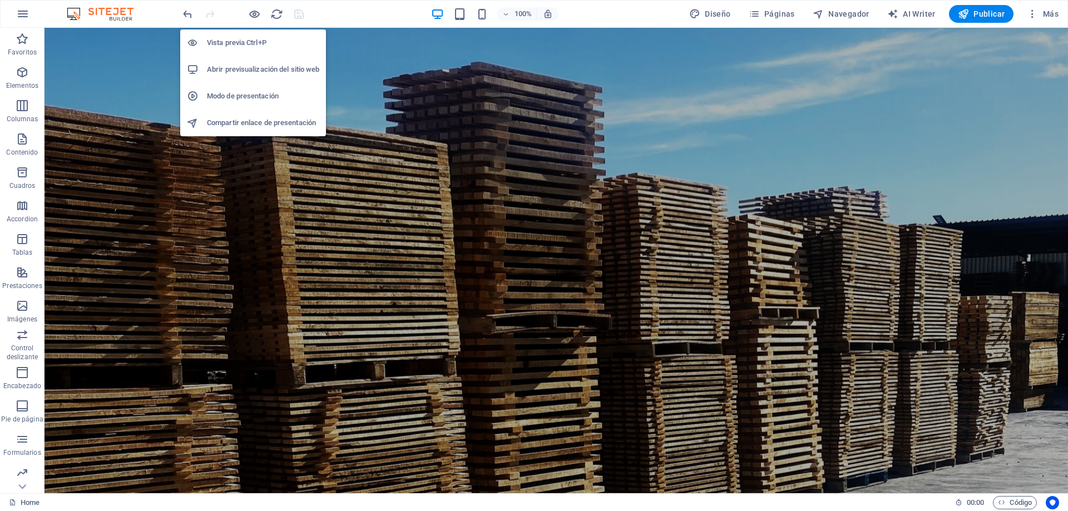
click at [244, 42] on h6 "Vista previa Ctrl+P" at bounding box center [263, 42] width 112 height 13
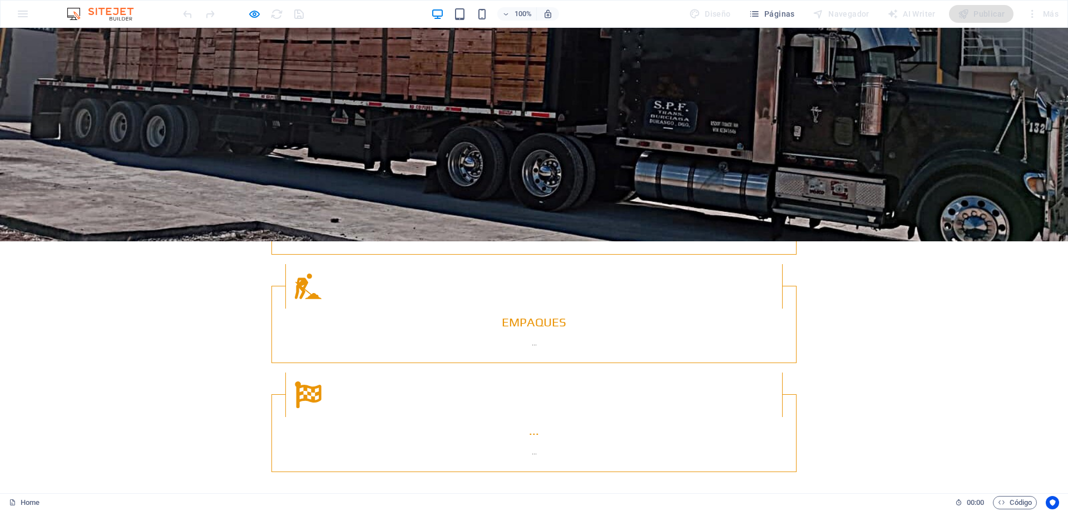
scroll to position [1657, 0]
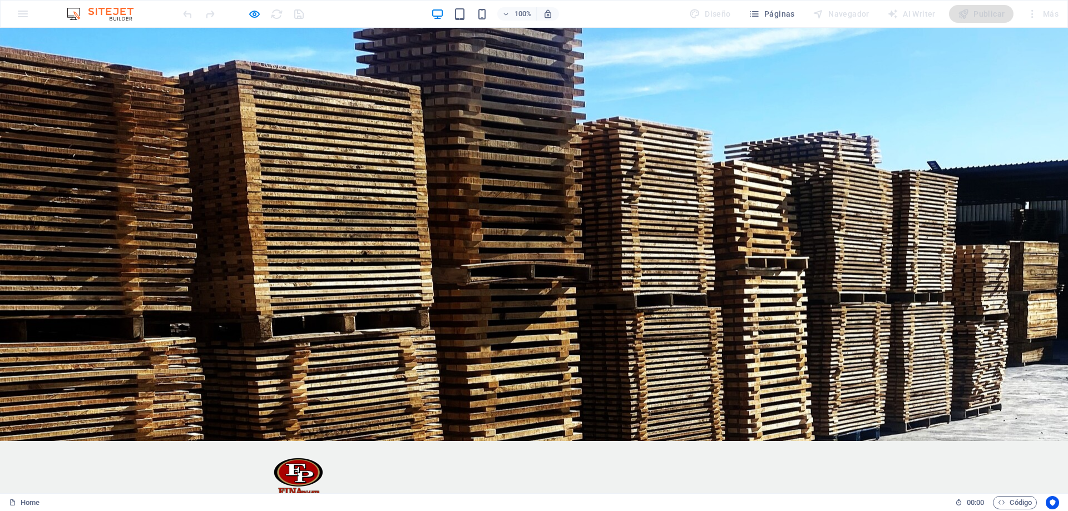
scroll to position [0, 0]
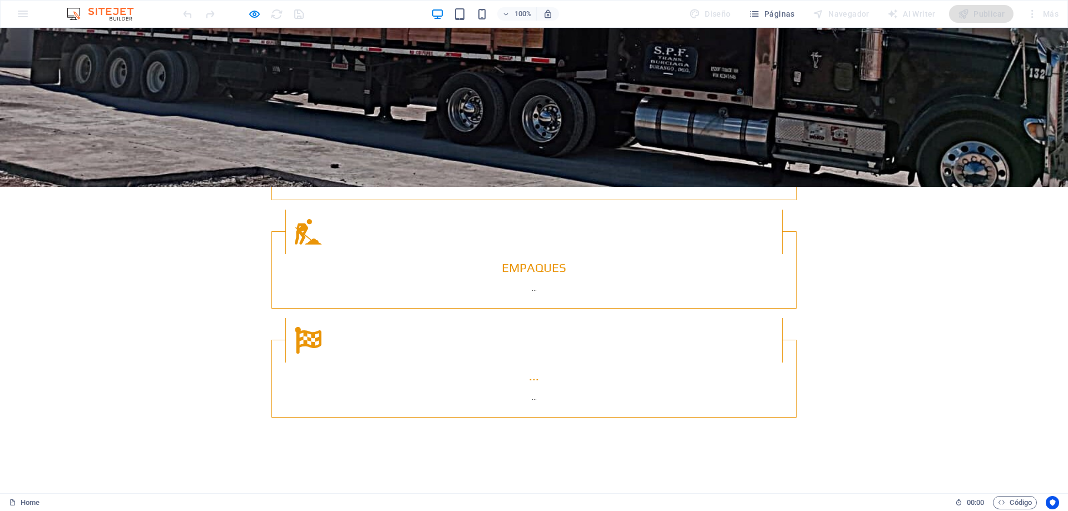
scroll to position [1713, 0]
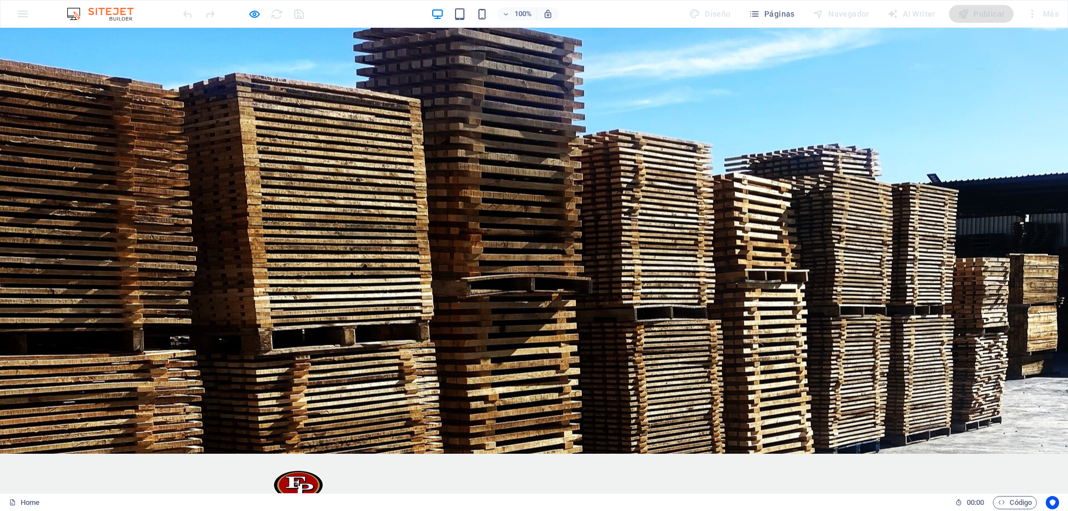
scroll to position [0, 0]
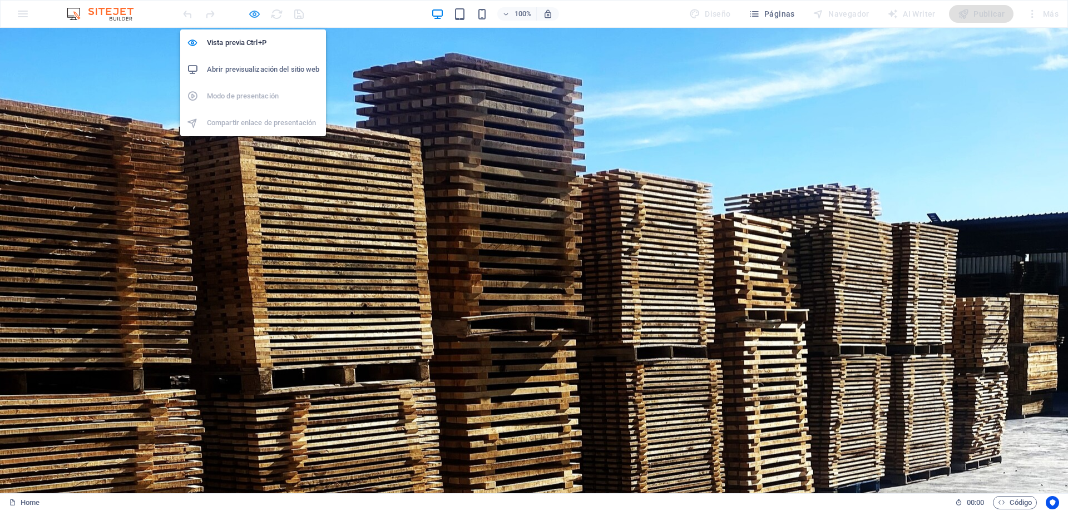
click at [249, 16] on icon "button" at bounding box center [254, 14] width 13 height 13
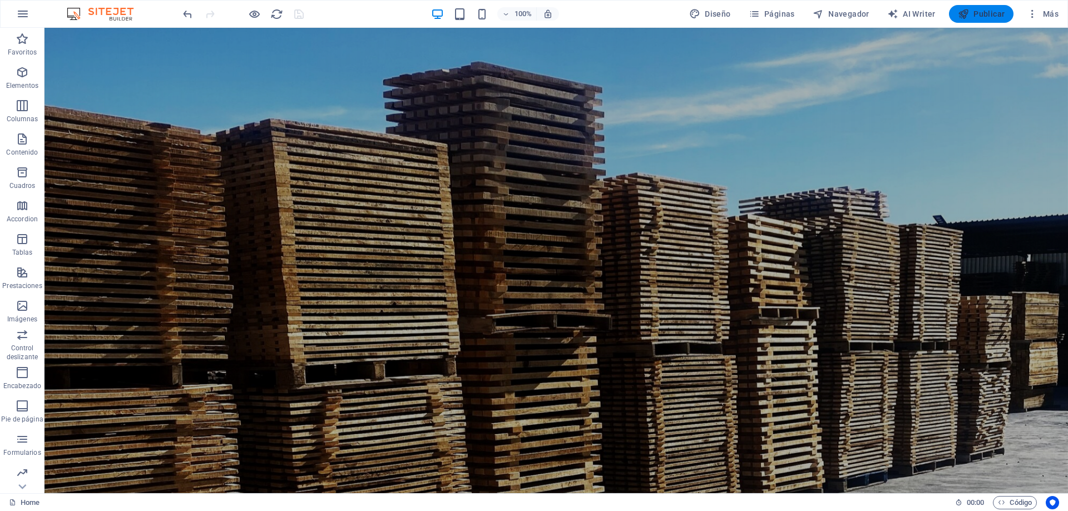
click at [966, 18] on icon "button" at bounding box center [963, 13] width 11 height 11
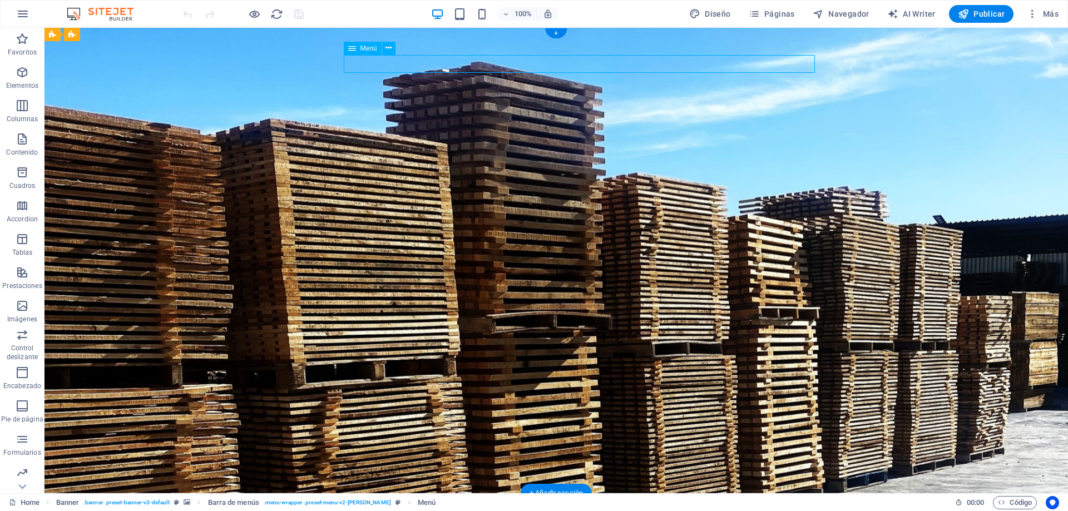
select select
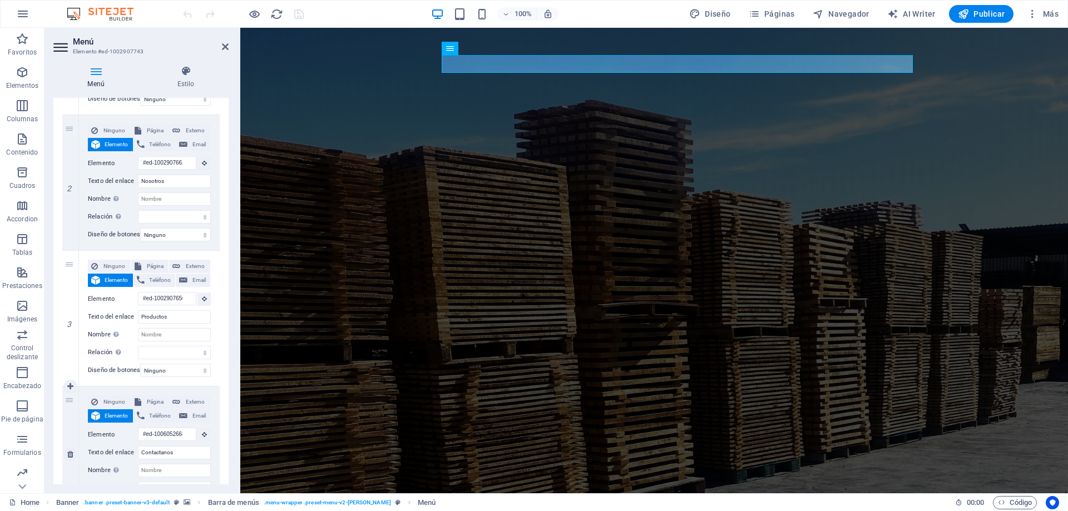
scroll to position [326, 0]
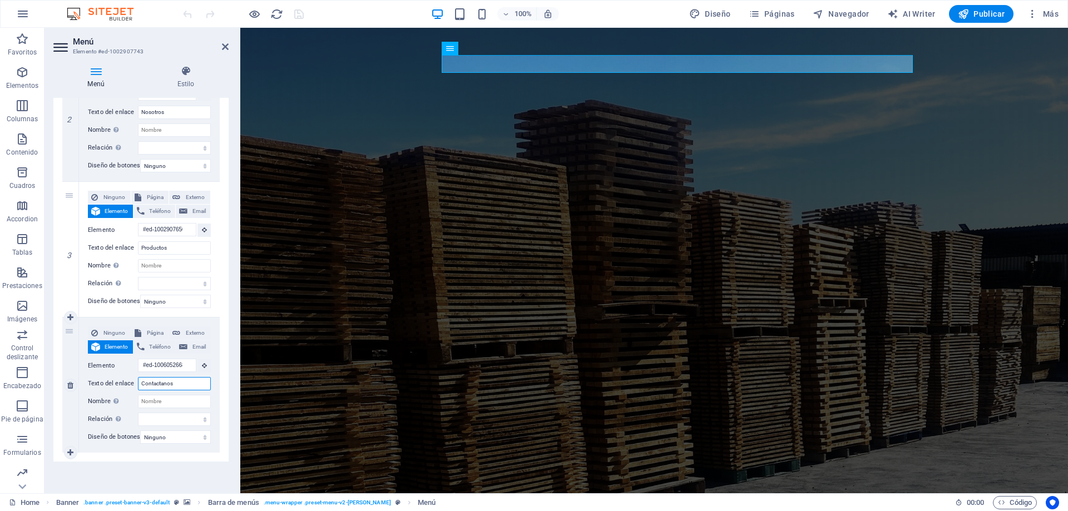
click at [196, 382] on input "Contactanos" at bounding box center [174, 383] width 73 height 13
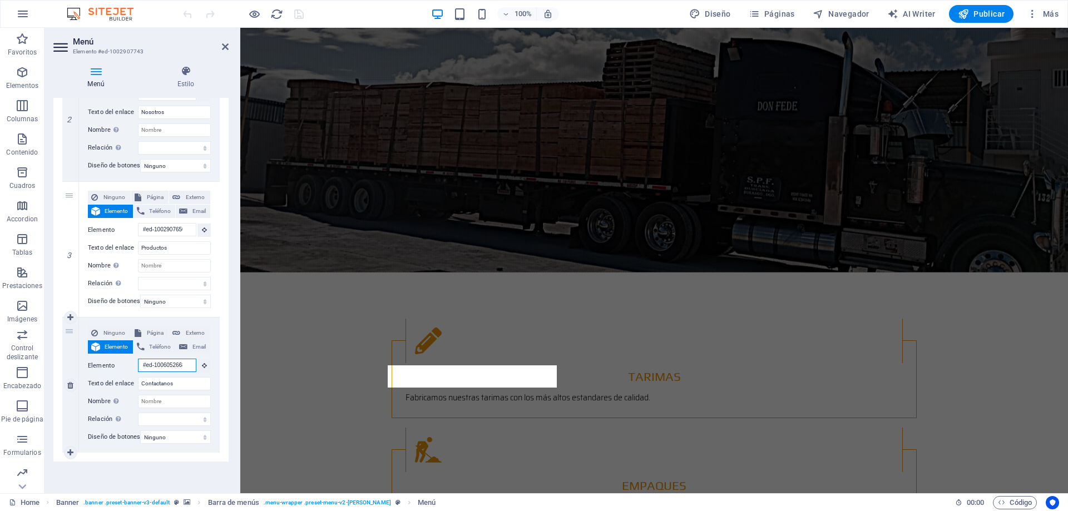
click at [189, 360] on input "#ed-1006052668" at bounding box center [167, 365] width 58 height 13
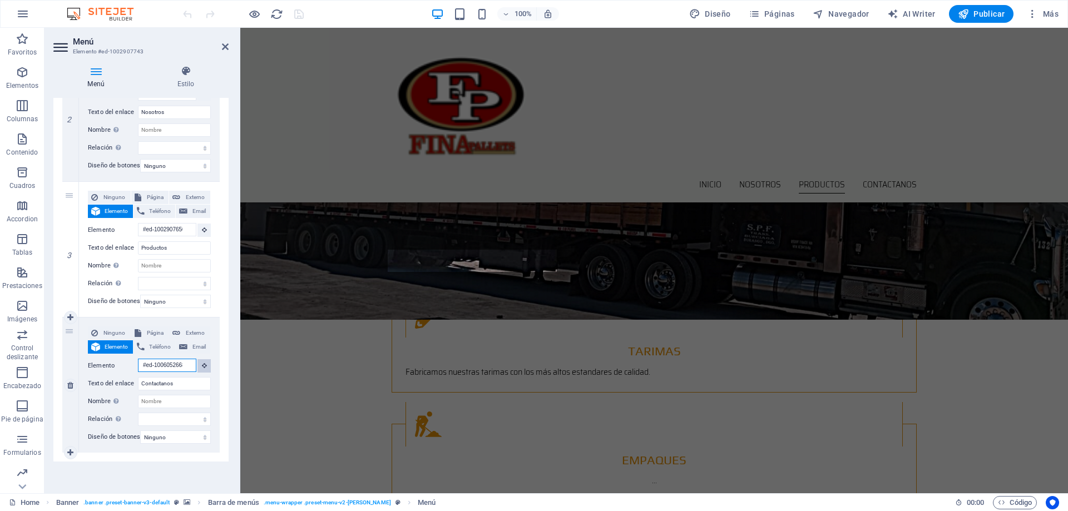
scroll to position [0, 0]
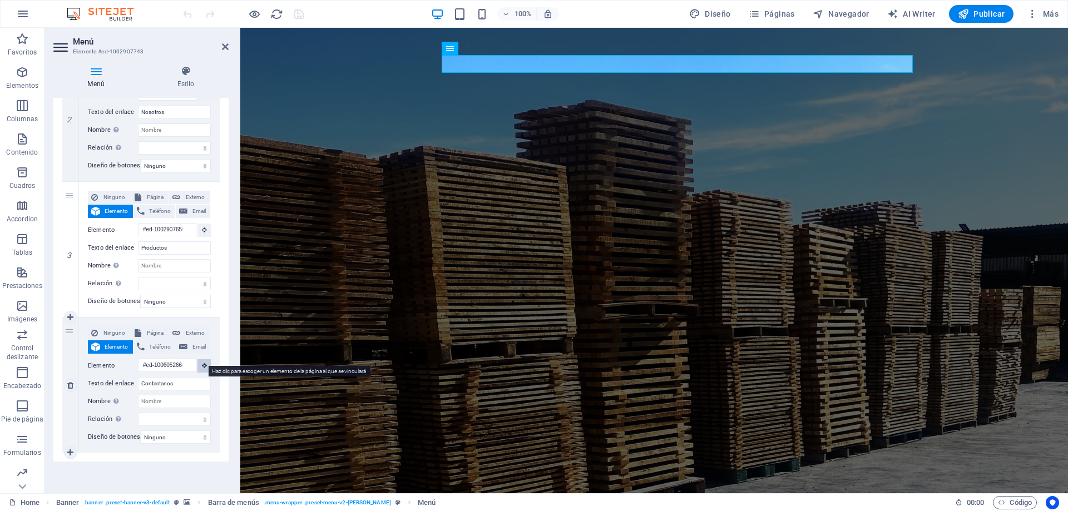
click at [202, 363] on icon at bounding box center [204, 366] width 5 height 6
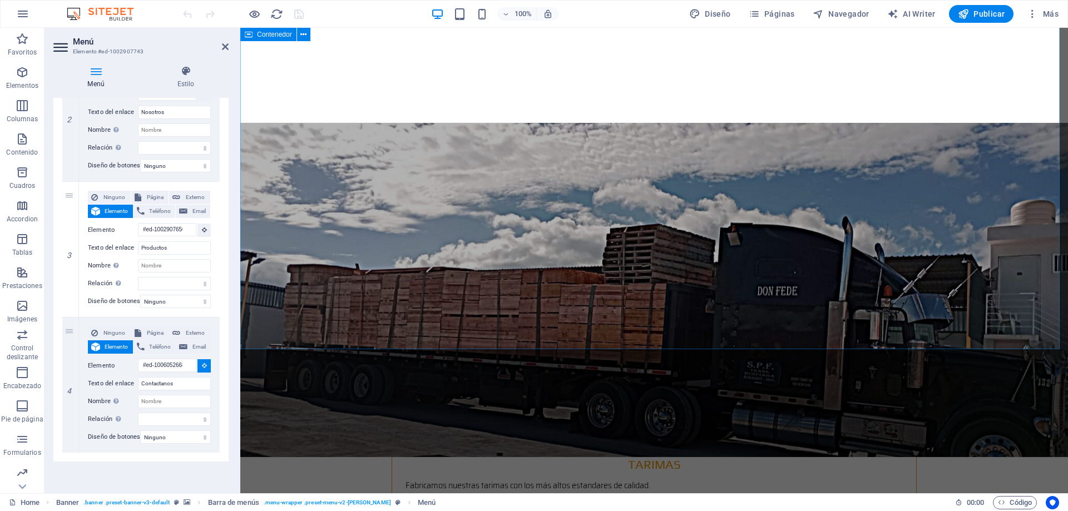
scroll to position [1391, 0]
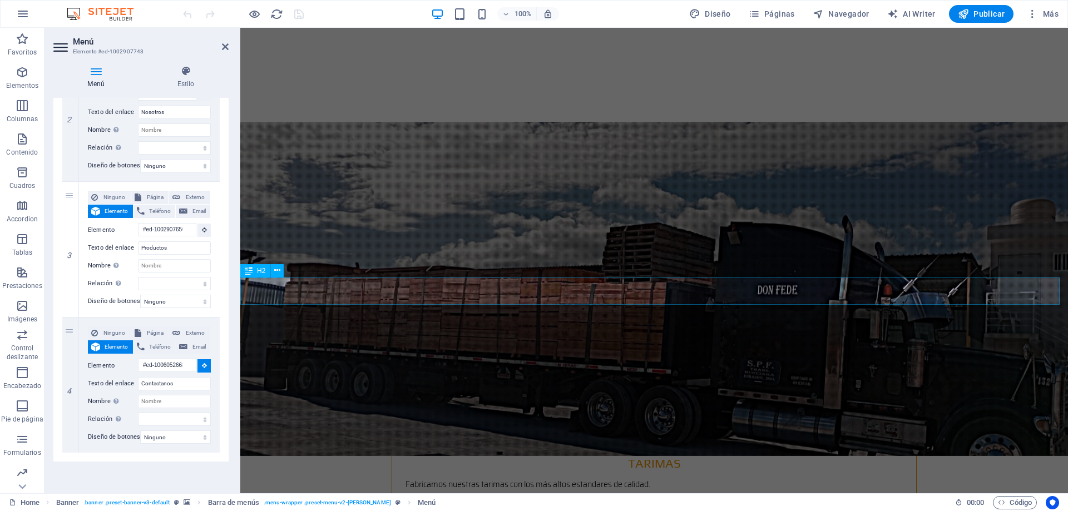
select select
type input "#ed-1006826878"
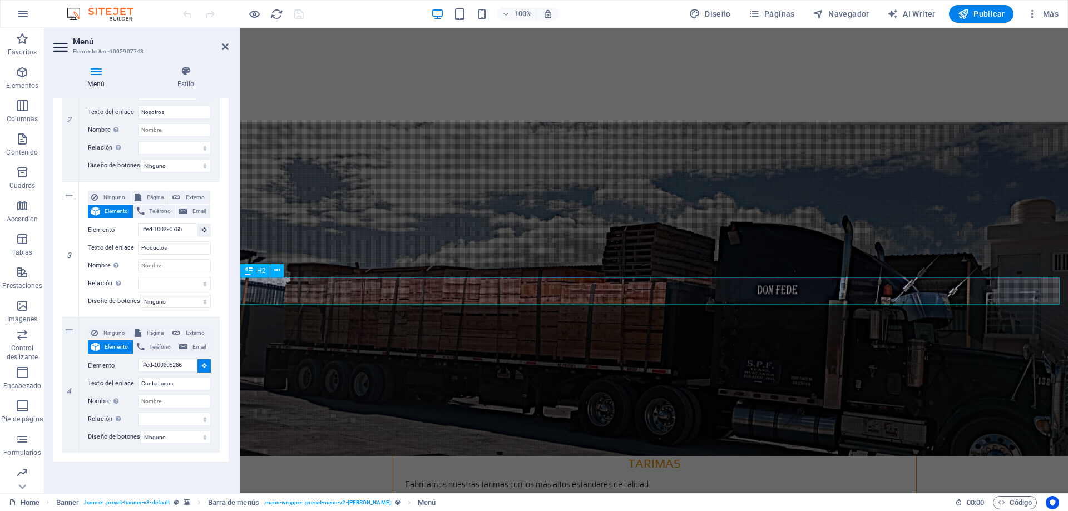
select select
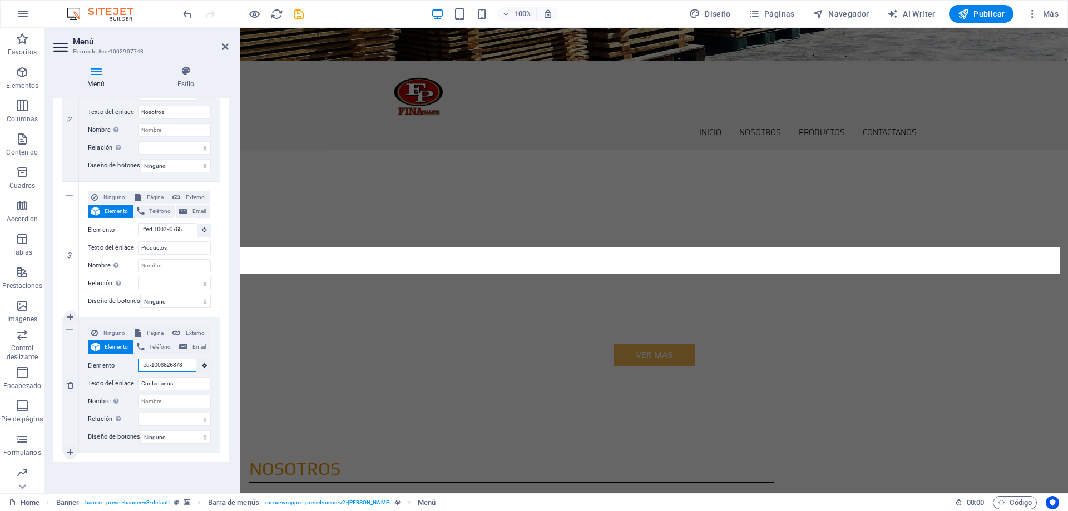
scroll to position [0, 0]
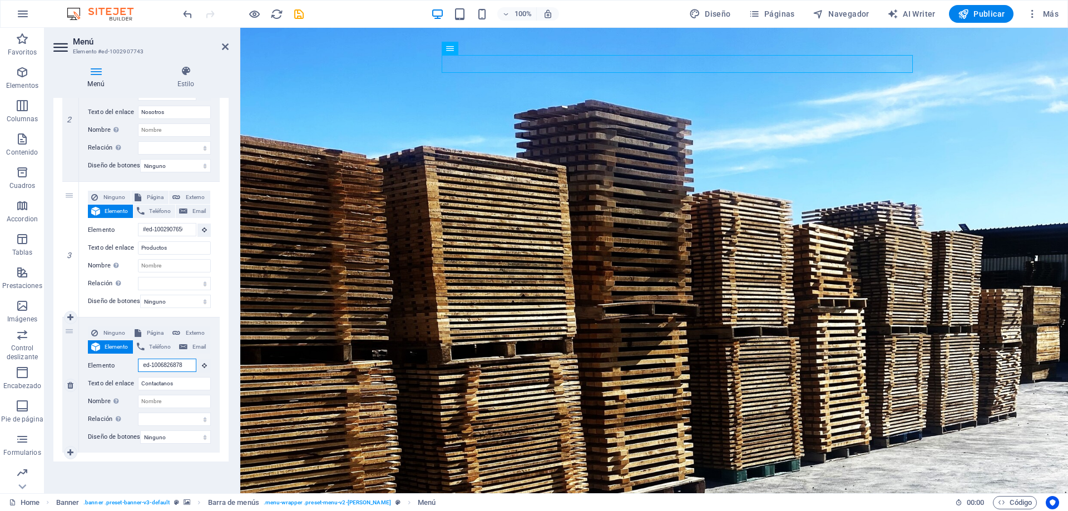
drag, startPoint x: 162, startPoint y: 356, endPoint x: 213, endPoint y: 362, distance: 50.5
click at [213, 362] on div "Ninguno Página Externo Elemento Teléfono Email Página Home Subpage Legal Notice…" at bounding box center [149, 385] width 141 height 135
click at [975, 16] on span "Publicar" at bounding box center [981, 13] width 47 height 11
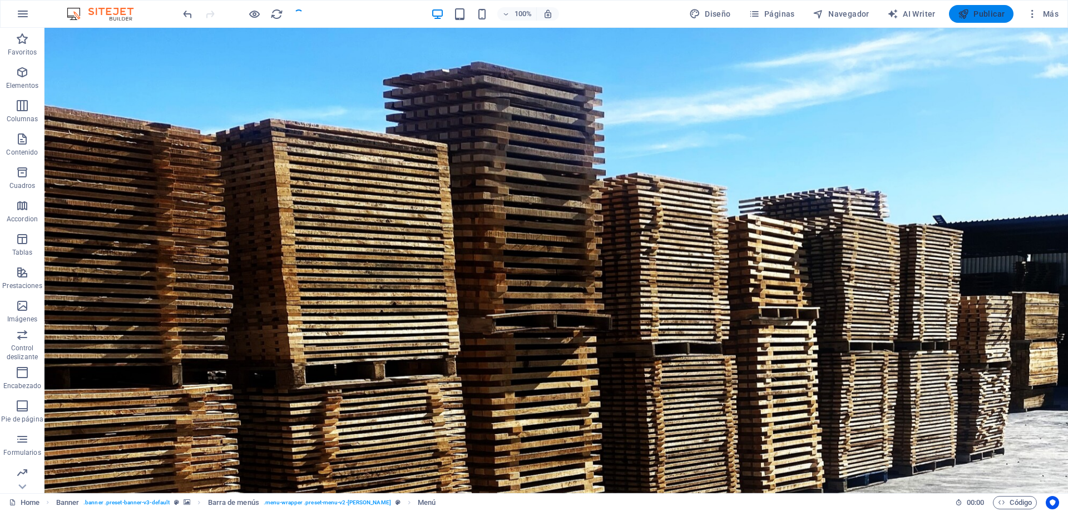
checkbox input "false"
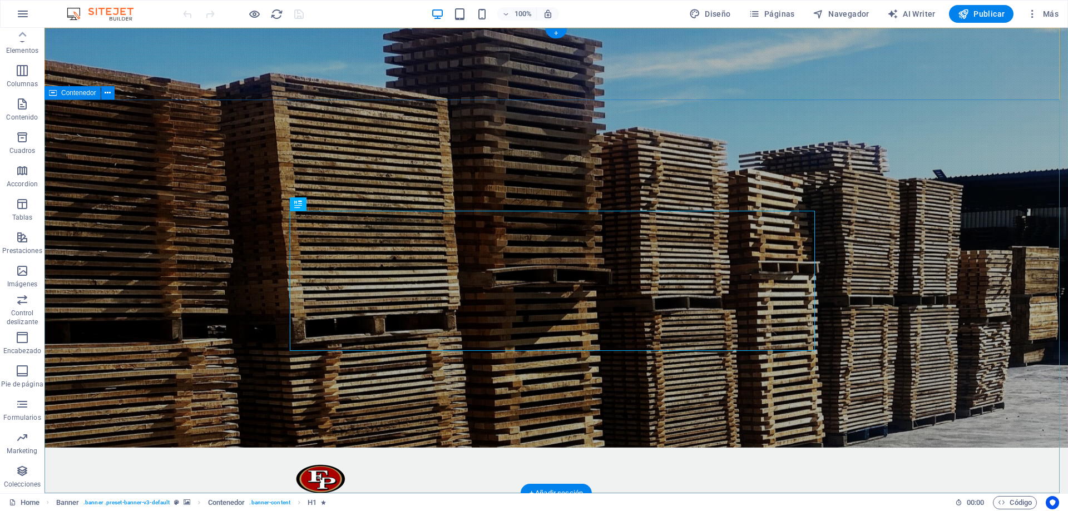
scroll to position [56, 0]
